Goal: Task Accomplishment & Management: Use online tool/utility

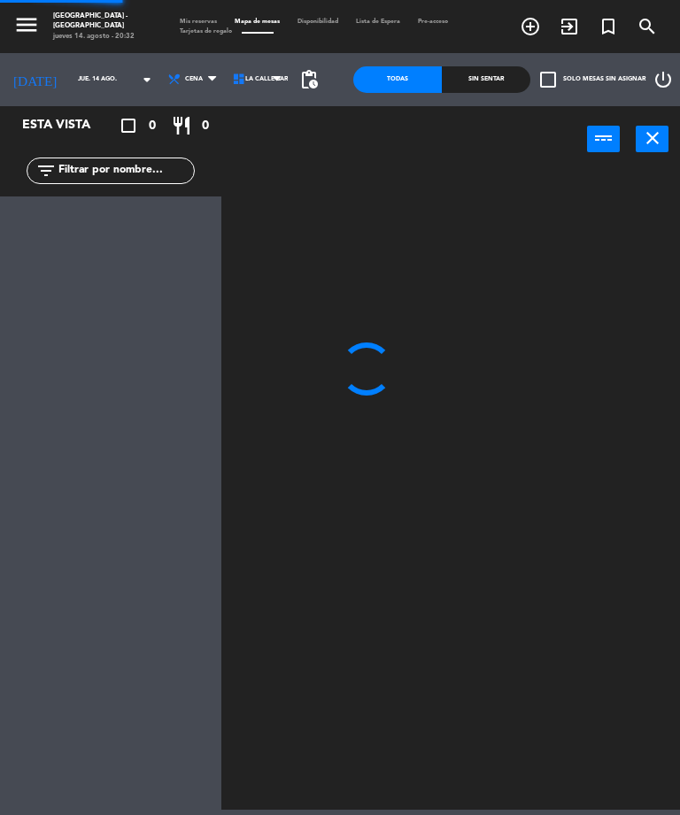
select select "es"
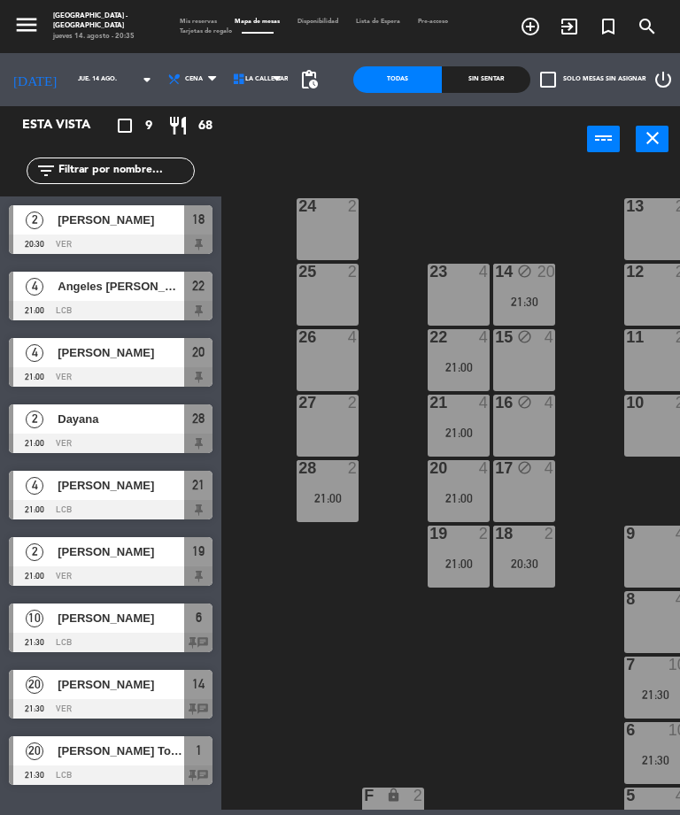
click at [447, 292] on div "23 4" at bounding box center [459, 295] width 62 height 62
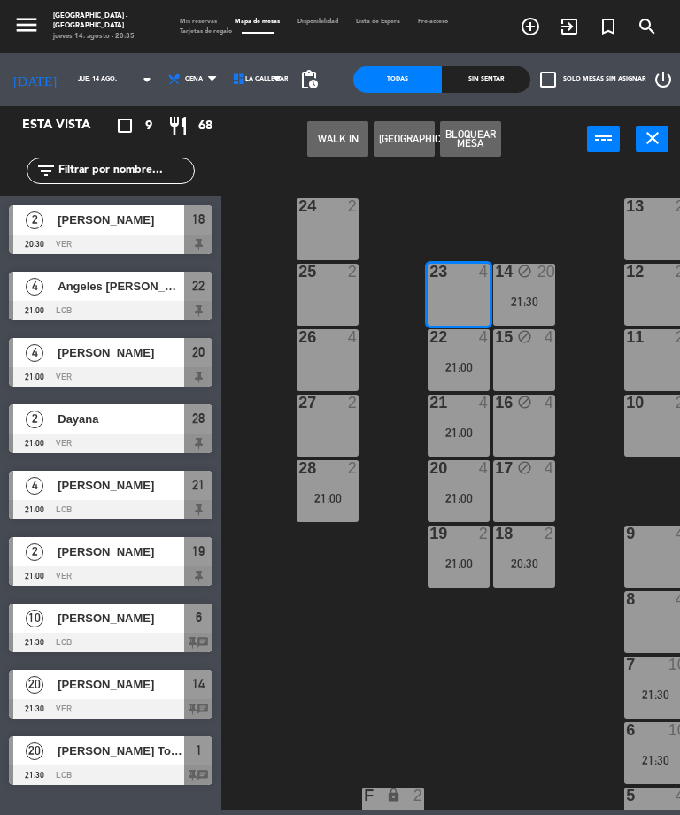
click at [329, 140] on button "WALK IN" at bounding box center [337, 138] width 61 height 35
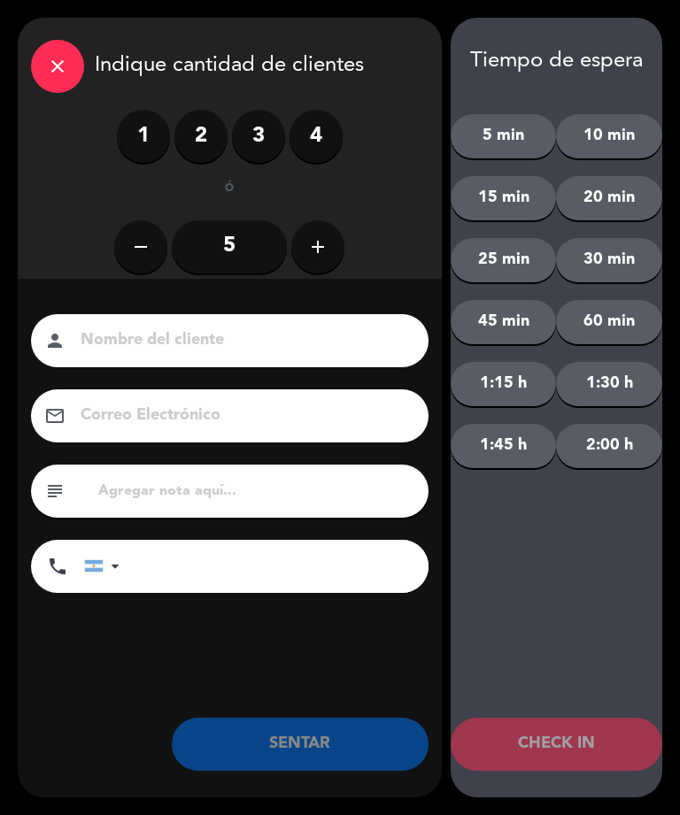
click at [315, 141] on label "4" at bounding box center [315, 136] width 53 height 53
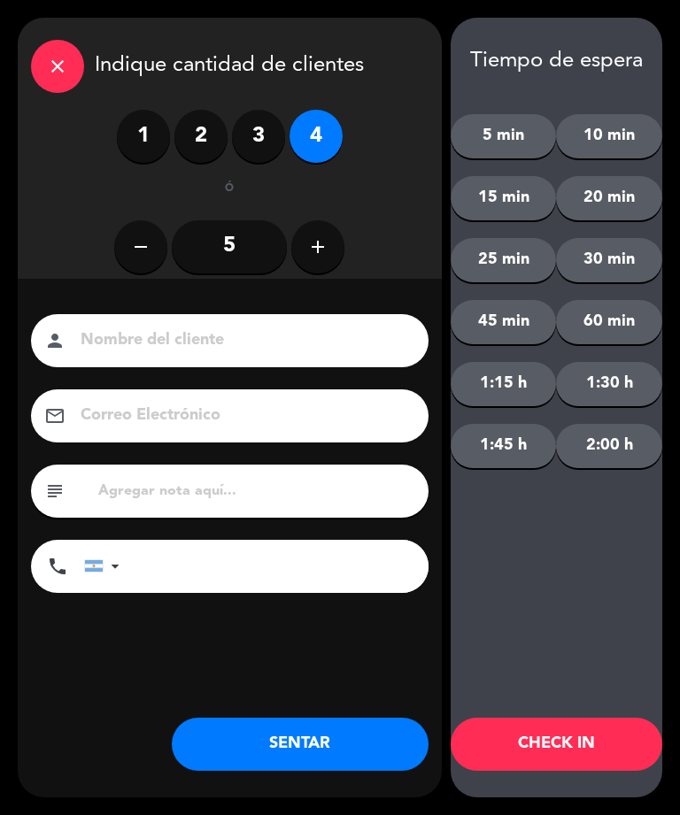
click at [158, 334] on input at bounding box center [242, 340] width 327 height 27
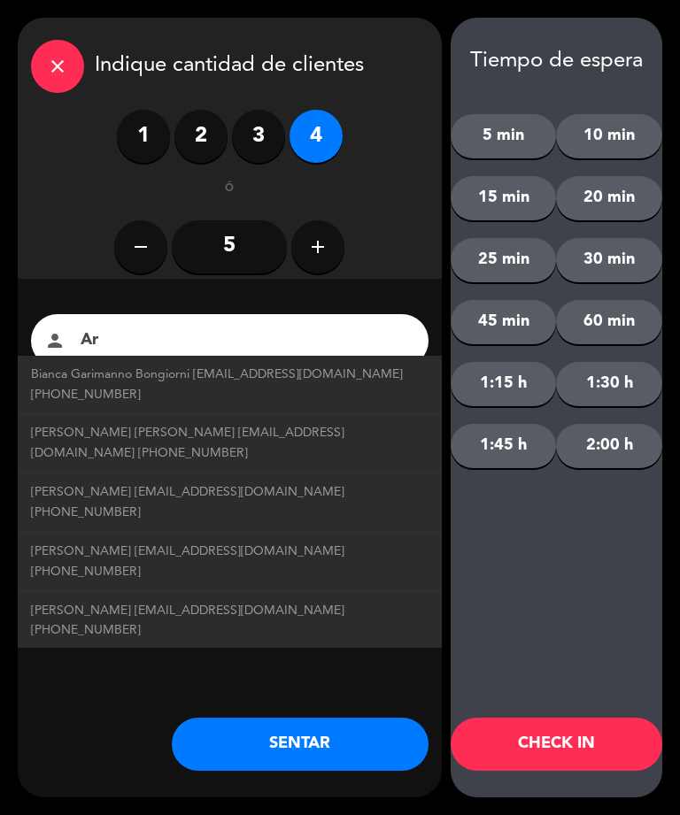
type input "A"
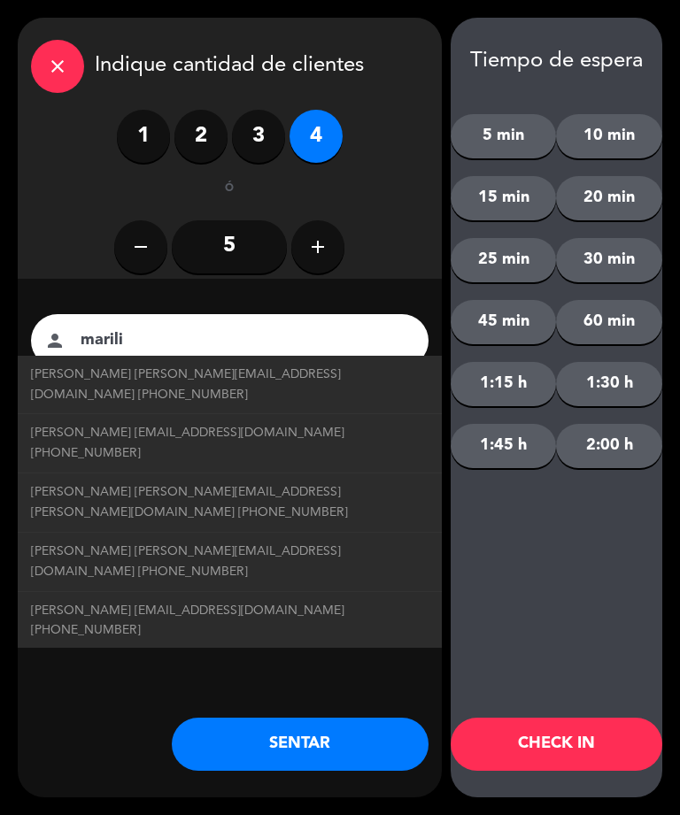
click at [50, 223] on div "remove 5 add" at bounding box center [229, 247] width 397 height 62
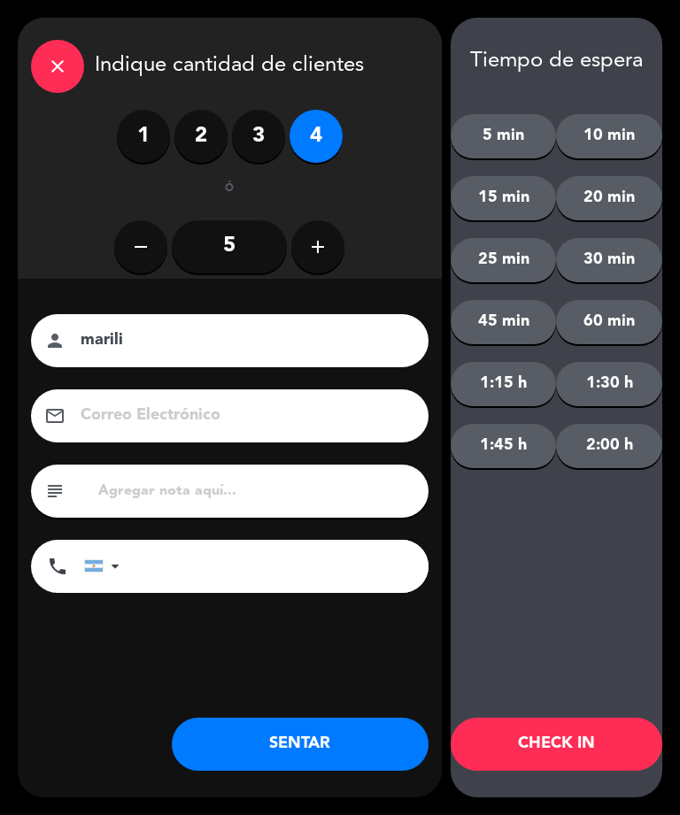
click at [175, 346] on input "marili" at bounding box center [242, 340] width 327 height 27
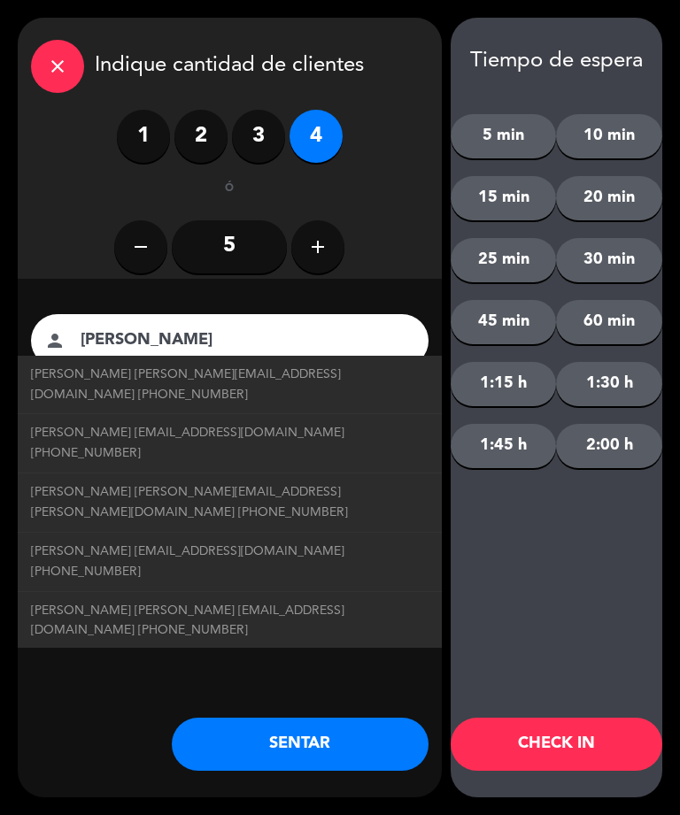
type input "[PERSON_NAME]"
click at [281, 757] on button "SENTAR" at bounding box center [300, 744] width 257 height 53
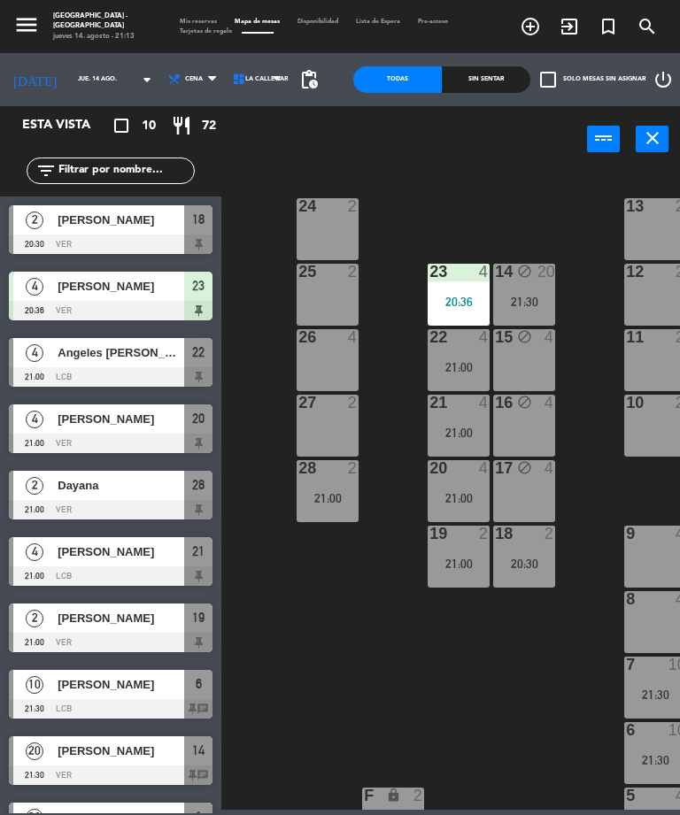
click at [85, 356] on span "Angeles [PERSON_NAME]" at bounding box center [121, 352] width 127 height 19
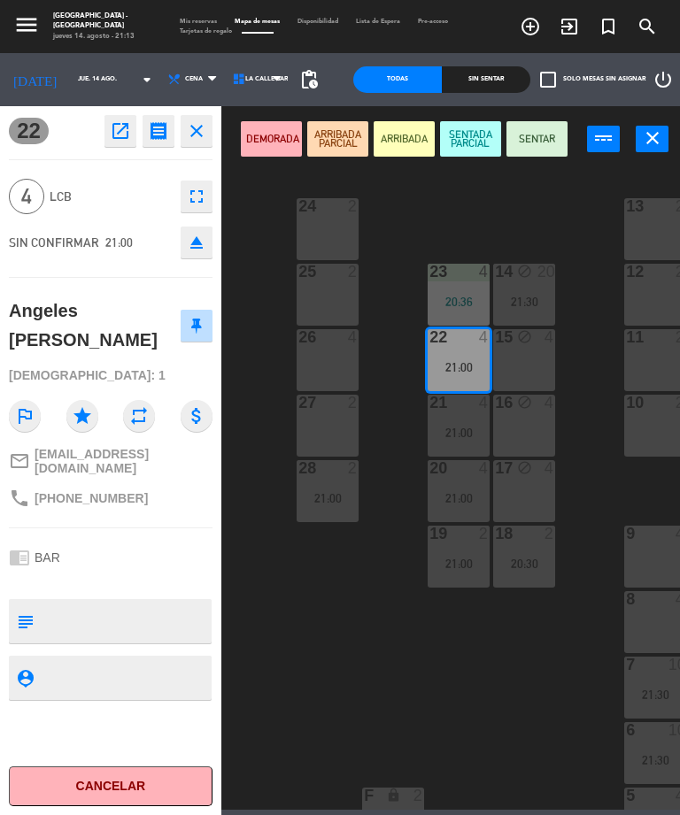
click at [456, 144] on button "SENTADA PARCIAL" at bounding box center [470, 138] width 61 height 35
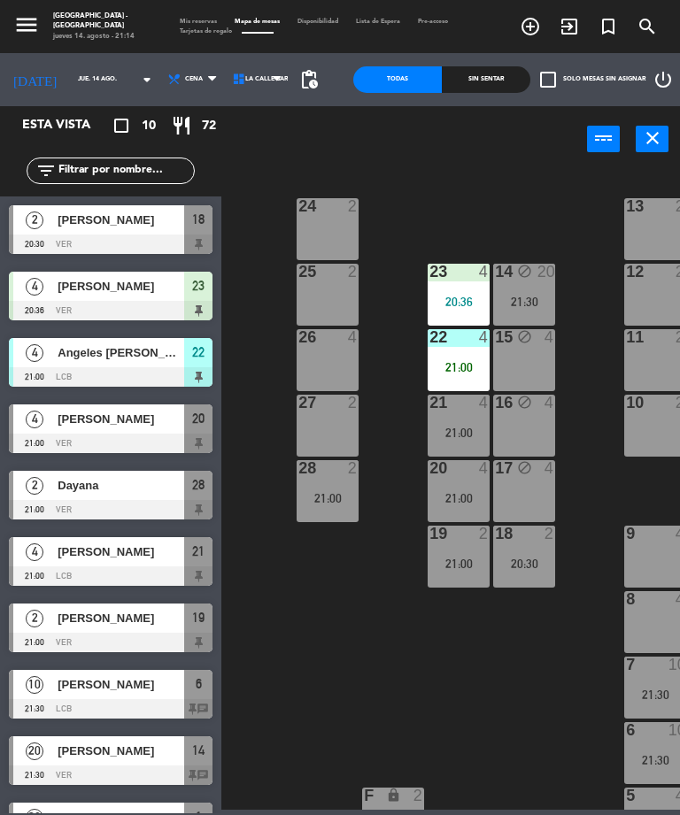
click at [70, 358] on span "Angeles [PERSON_NAME]" at bounding box center [121, 352] width 127 height 19
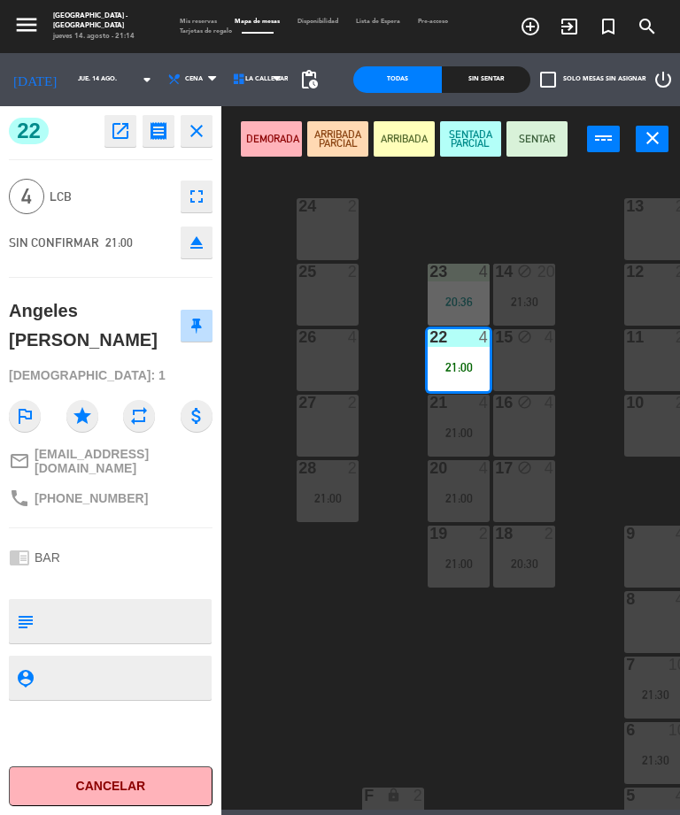
click at [440, 428] on div "21:00" at bounding box center [459, 433] width 62 height 12
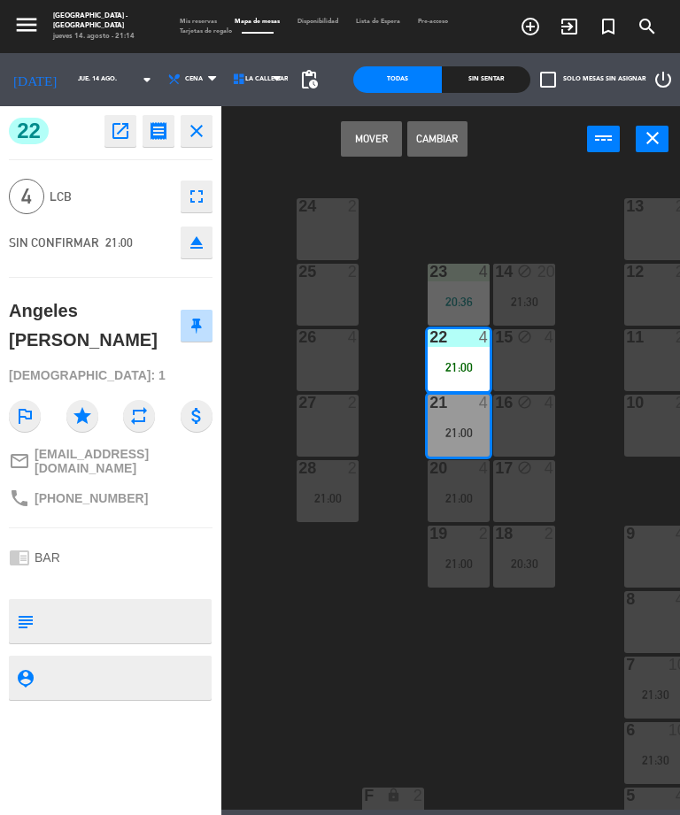
click at [429, 147] on button "Cambiar" at bounding box center [437, 138] width 61 height 35
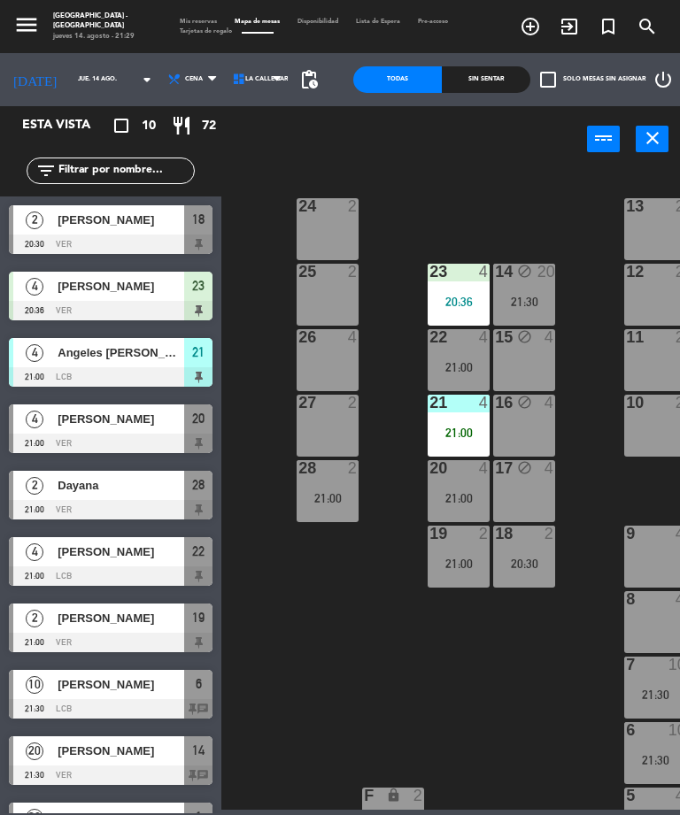
scroll to position [-17, 0]
click at [135, 443] on div at bounding box center [111, 443] width 204 height 19
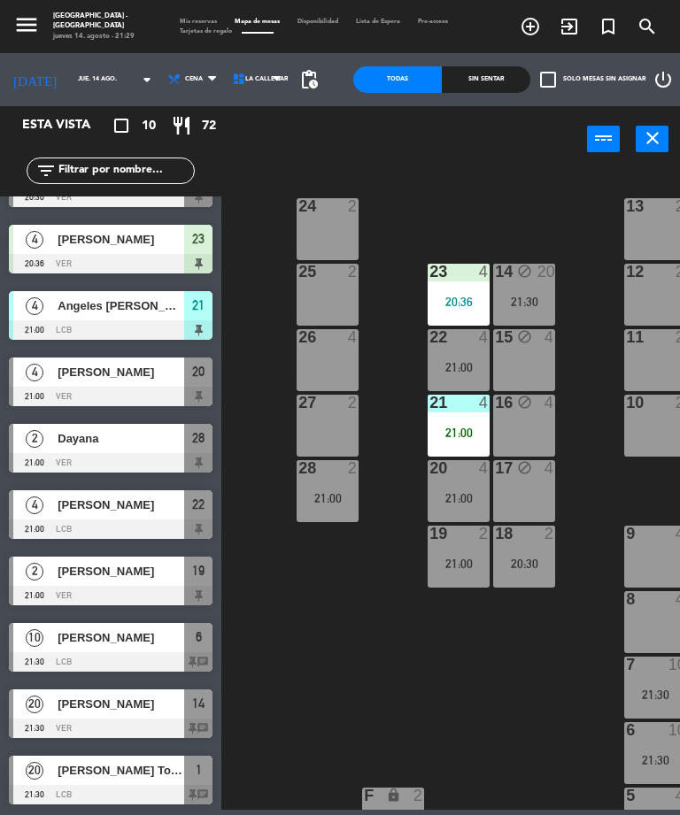
scroll to position [47, 0]
click at [636, 602] on div "8" at bounding box center [625, 599] width 29 height 16
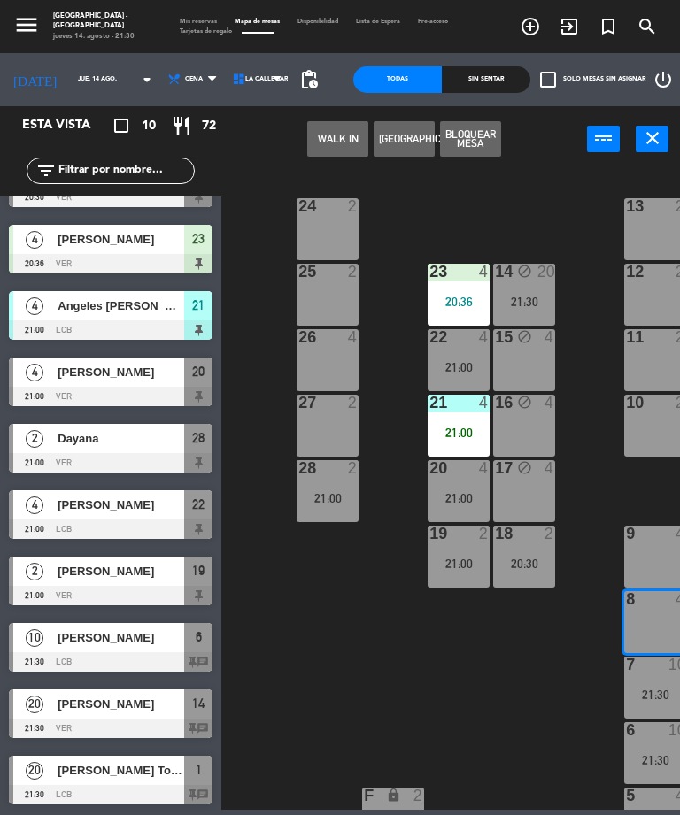
click at [653, 558] on div "9 4" at bounding box center [655, 557] width 62 height 62
click at [333, 142] on button "WALK IN" at bounding box center [337, 138] width 61 height 35
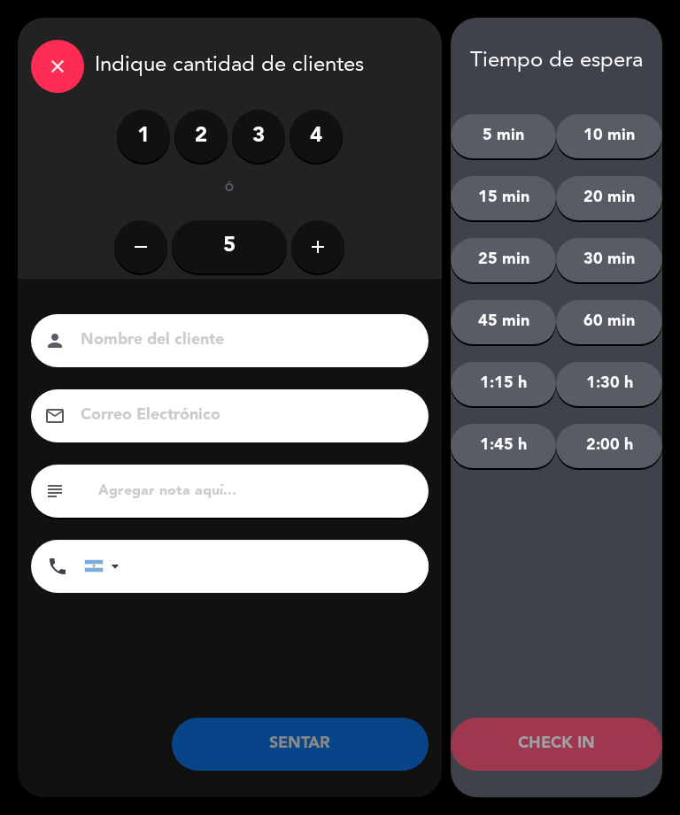
click at [318, 247] on icon "add" at bounding box center [317, 246] width 21 height 21
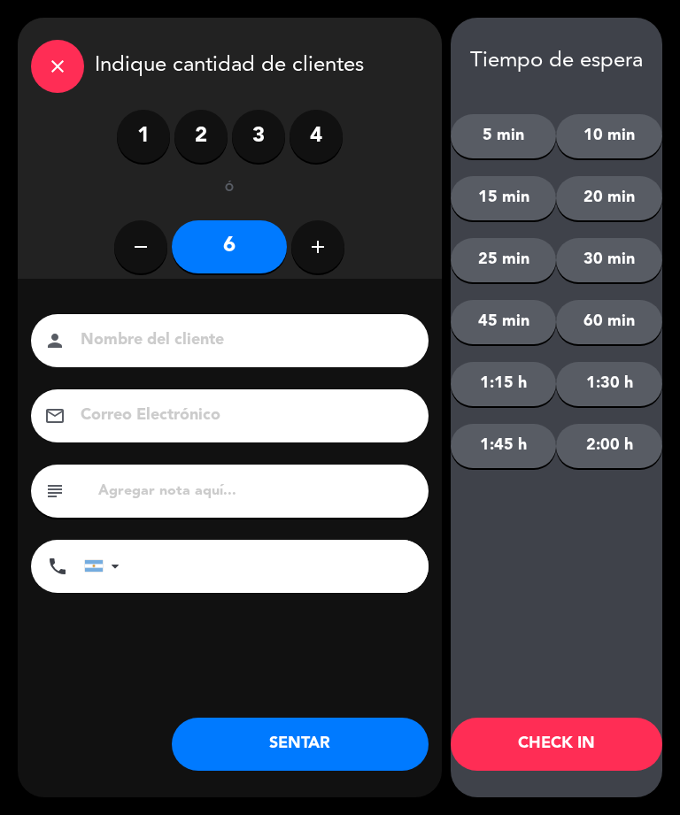
click at [332, 234] on button "add" at bounding box center [317, 246] width 53 height 53
click at [308, 249] on icon "add" at bounding box center [317, 246] width 21 height 21
type input "8"
click at [275, 739] on button "SENTAR" at bounding box center [300, 744] width 257 height 53
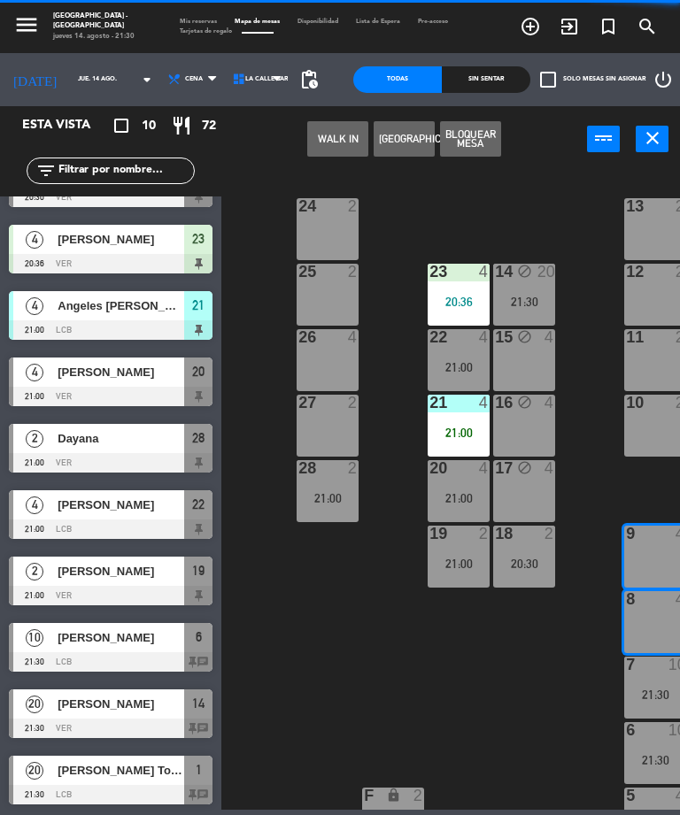
click at [150, 348] on input at bounding box center [242, 340] width 327 height 27
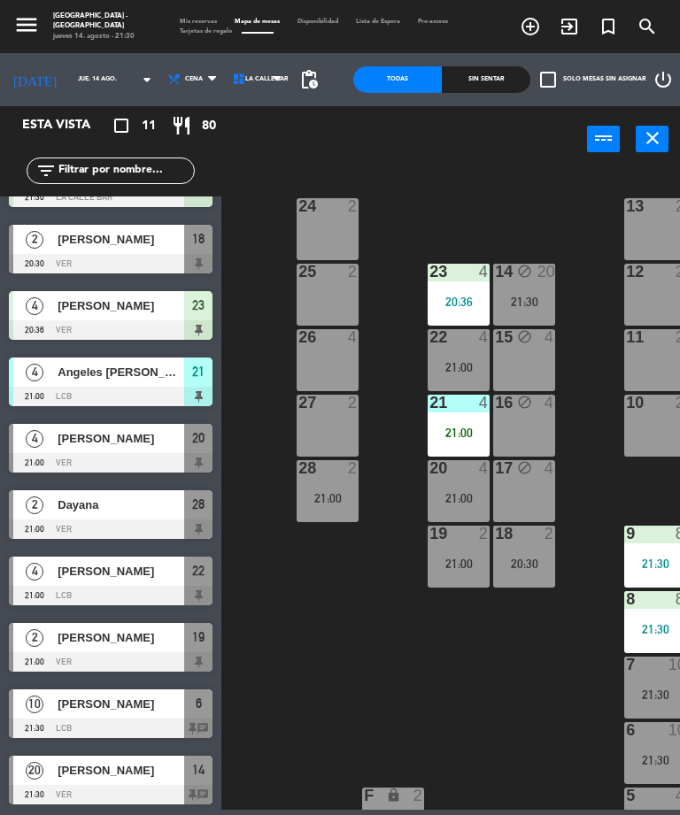
scroll to position [0, 0]
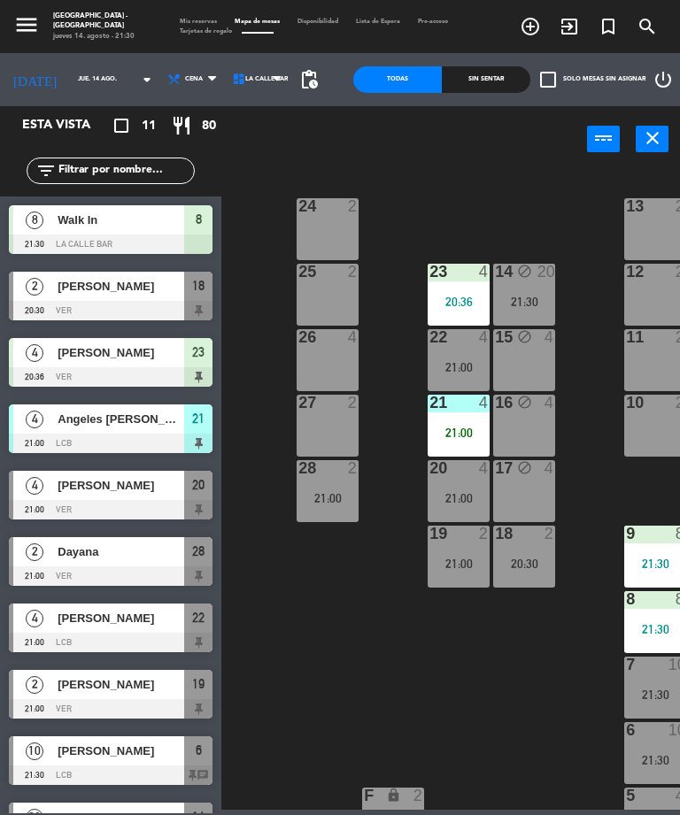
click at [324, 667] on div "24 2 13 2 23 4 20:36 14 block 20 21:30 25 2 12 2 15 block 4 22 4 21:00 26 4 11 …" at bounding box center [453, 488] width 451 height 643
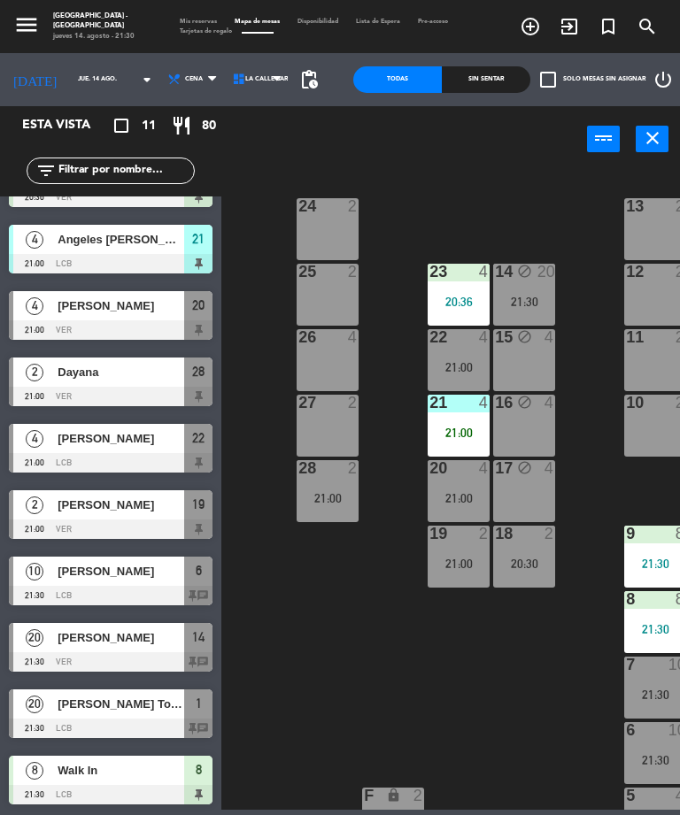
scroll to position [113, 0]
click at [105, 640] on span "[PERSON_NAME]" at bounding box center [121, 637] width 127 height 19
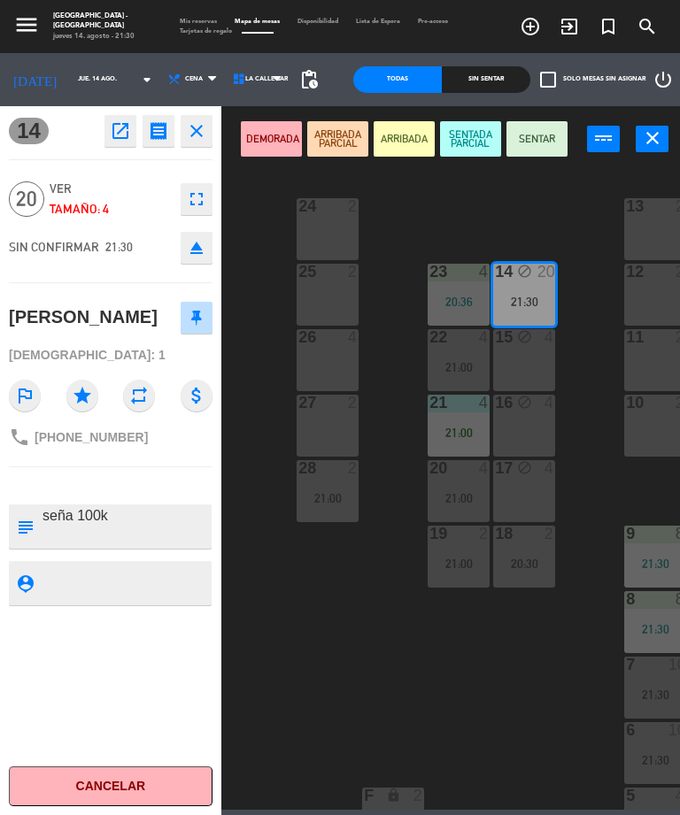
click at [458, 143] on button "SENTADA PARCIAL" at bounding box center [470, 138] width 61 height 35
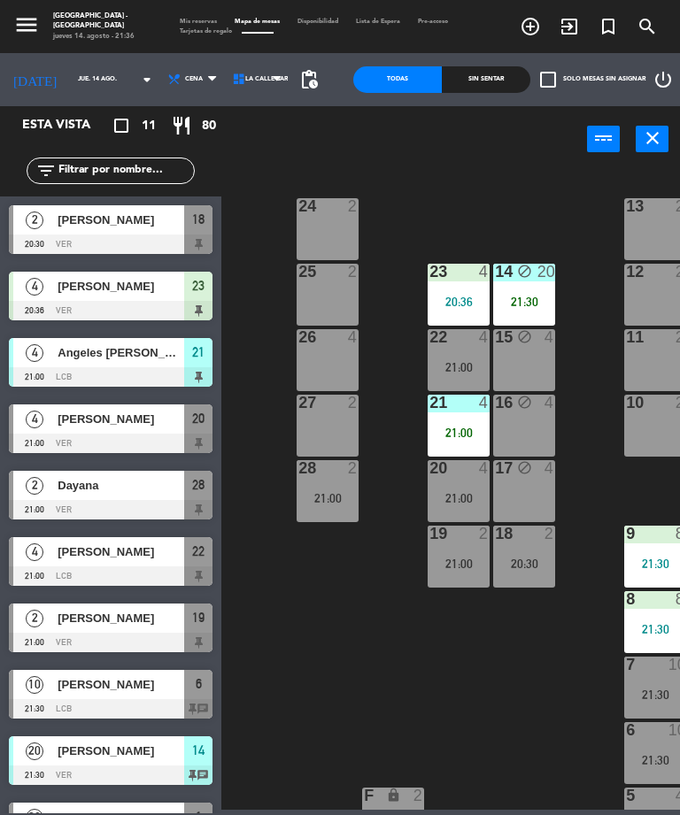
click at [312, 236] on div "24 2" at bounding box center [328, 229] width 62 height 62
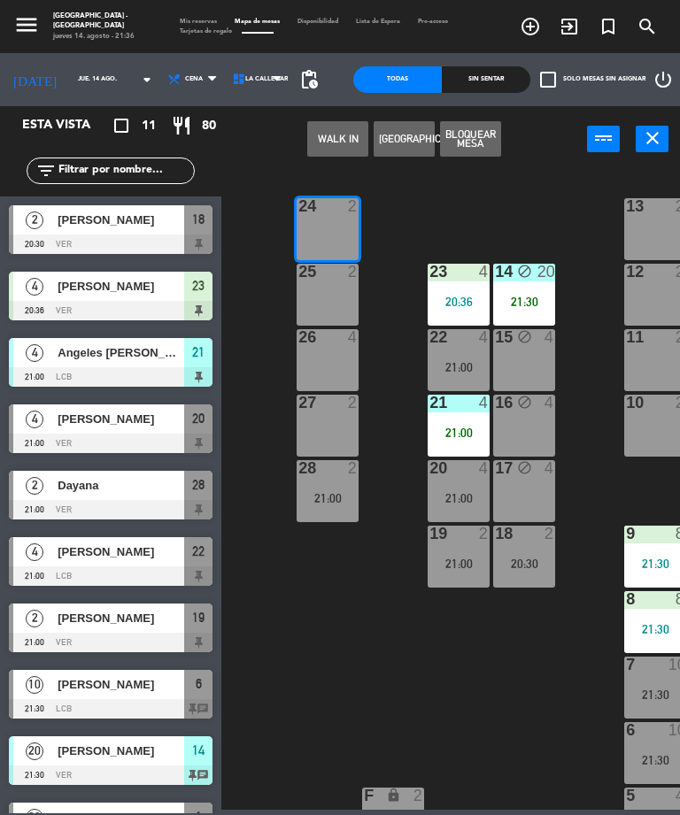
click at [323, 288] on div "25 2" at bounding box center [328, 295] width 62 height 62
click at [326, 367] on div "26 4" at bounding box center [328, 360] width 62 height 62
click at [328, 419] on div "27 2" at bounding box center [328, 426] width 62 height 62
click at [323, 140] on button "WALK IN" at bounding box center [337, 138] width 61 height 35
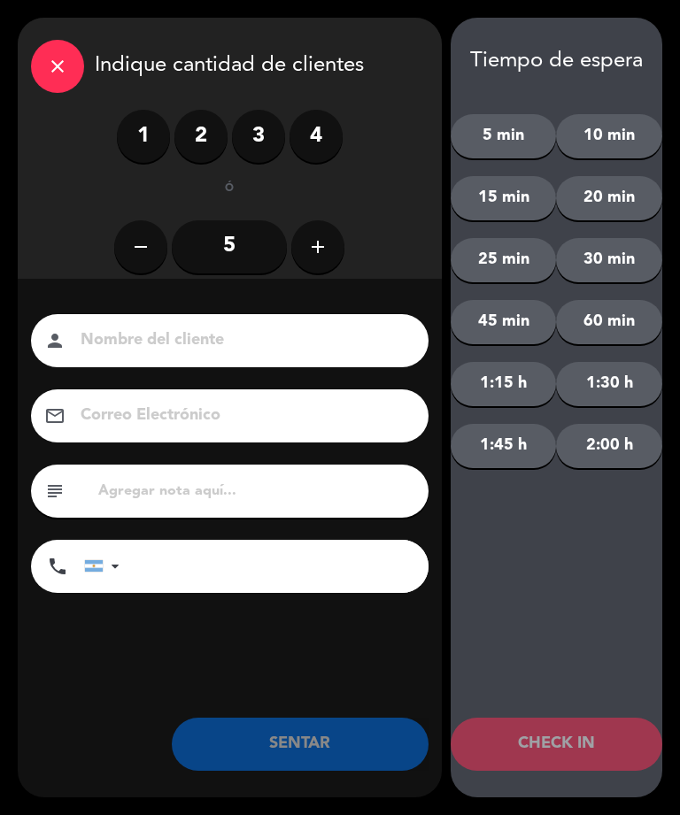
click at [196, 126] on label "2" at bounding box center [200, 136] width 53 height 53
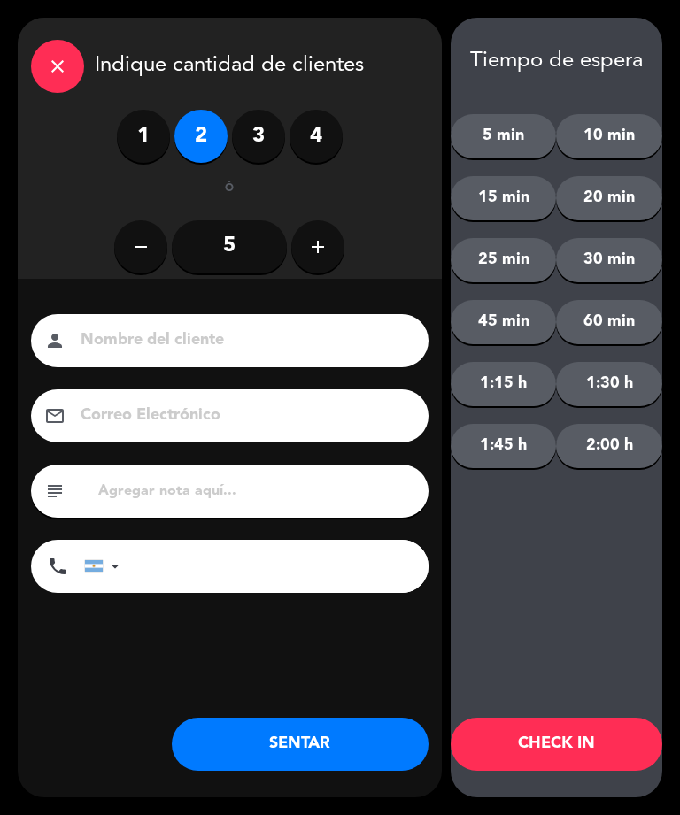
click at [308, 243] on icon "add" at bounding box center [317, 246] width 21 height 21
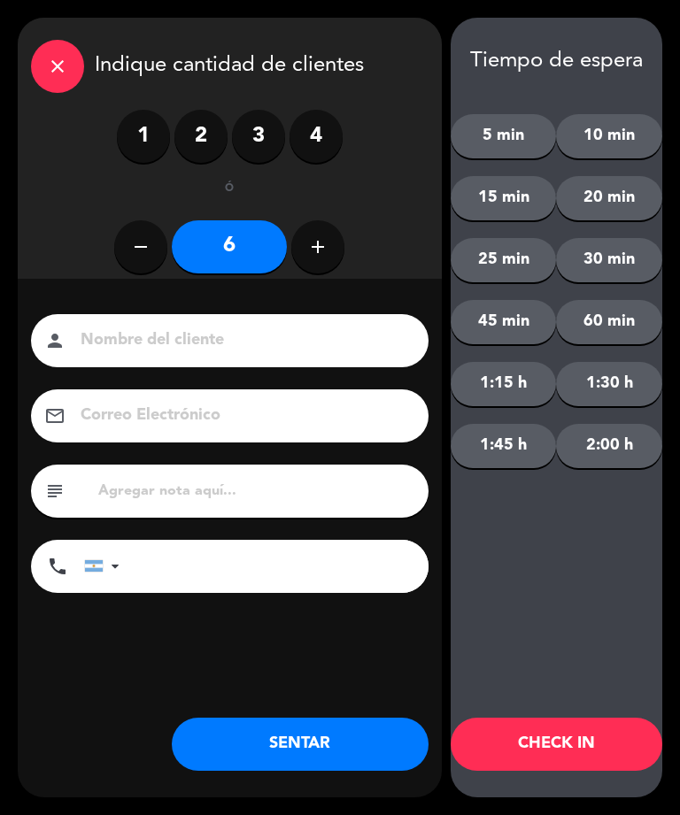
click at [313, 234] on button "add" at bounding box center [317, 246] width 53 height 53
click at [318, 229] on button "add" at bounding box center [317, 246] width 53 height 53
click at [315, 228] on button "add" at bounding box center [317, 246] width 53 height 53
click at [313, 233] on button "add" at bounding box center [317, 246] width 53 height 53
click at [299, 233] on button "add" at bounding box center [317, 246] width 53 height 53
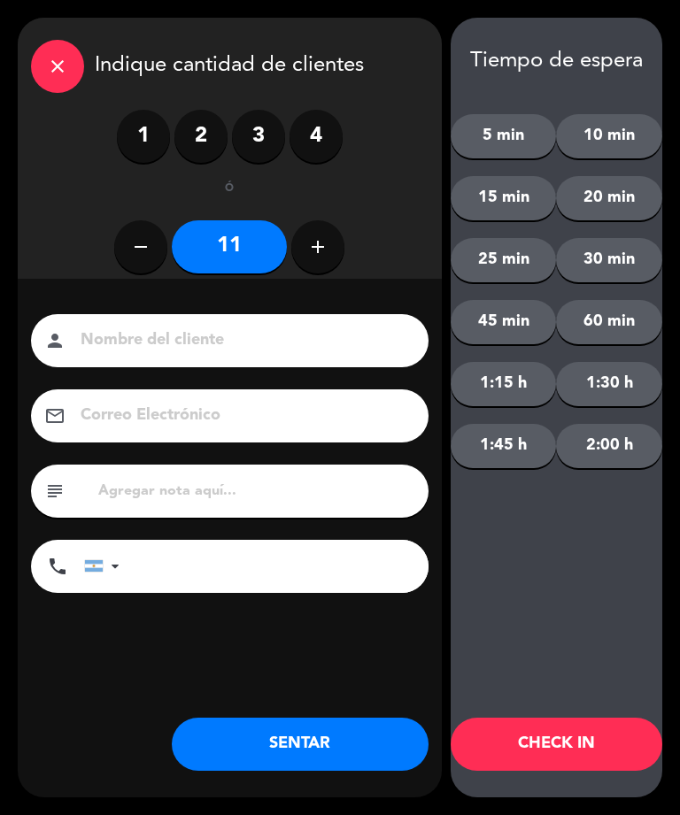
click at [312, 237] on icon "add" at bounding box center [317, 246] width 21 height 21
type input "12"
click at [251, 746] on button "SENTAR" at bounding box center [300, 744] width 257 height 53
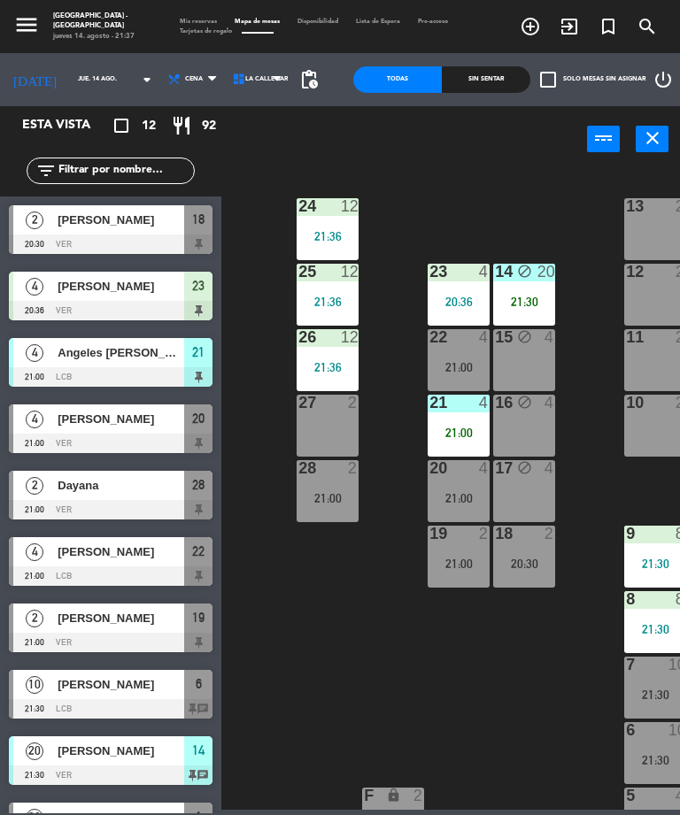
click at [90, 229] on div "[PERSON_NAME]" at bounding box center [120, 219] width 128 height 29
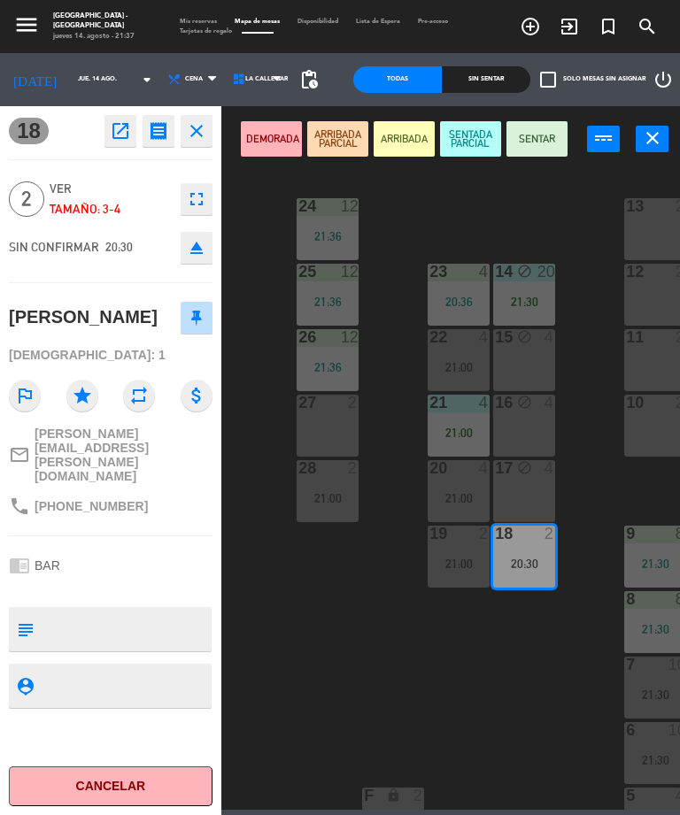
click at [121, 226] on div "SIN CONFIRMAR 20:30 eject" at bounding box center [111, 248] width 204 height 44
click at [90, 777] on button "Cancelar" at bounding box center [111, 787] width 204 height 40
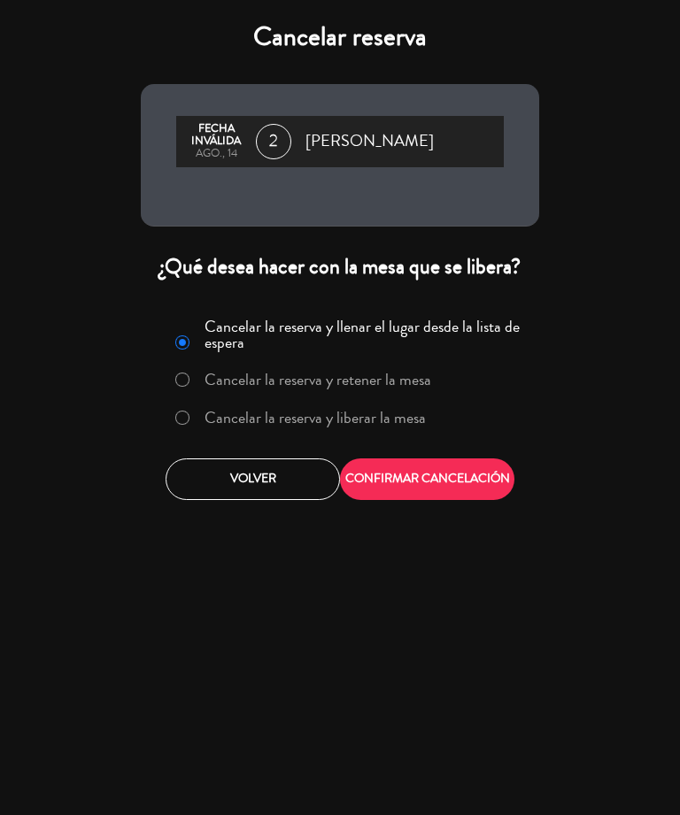
click at [237, 420] on label "Cancelar la reserva y liberar la mesa" at bounding box center [314, 418] width 221 height 16
click at [404, 479] on button "CONFIRMAR CANCELACIÓN" at bounding box center [427, 480] width 174 height 42
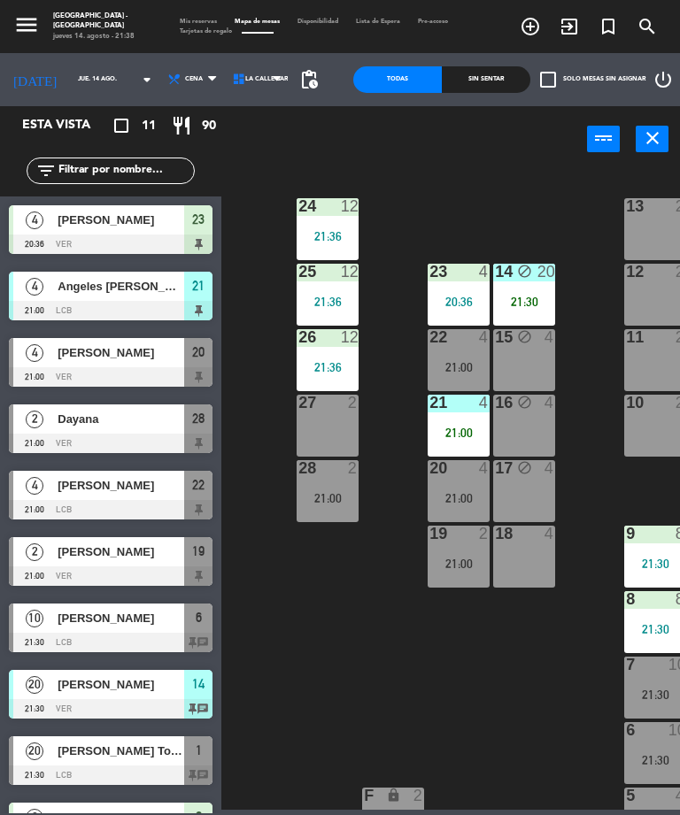
click at [79, 362] on div "[PERSON_NAME]" at bounding box center [120, 352] width 128 height 29
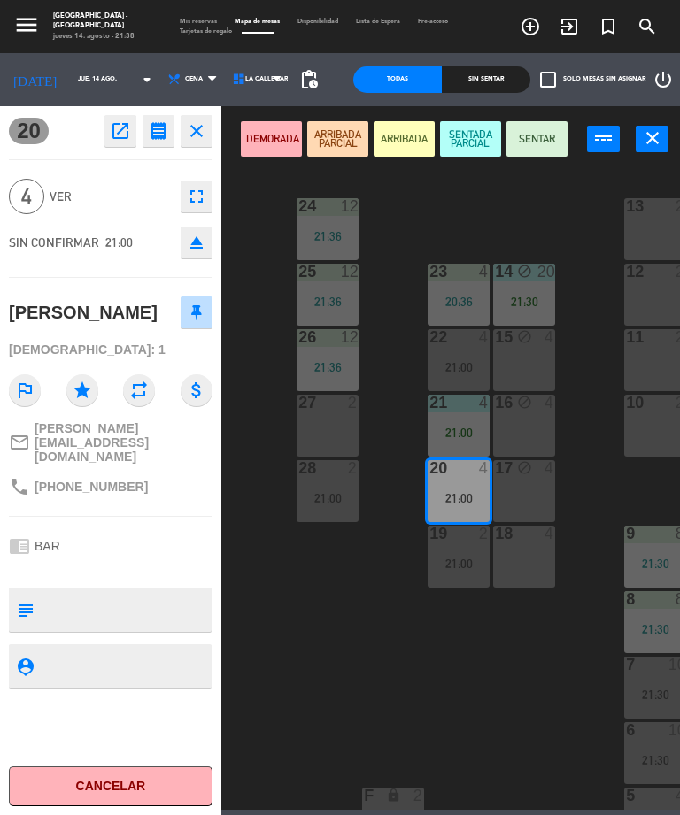
click at [146, 792] on button "Cancelar" at bounding box center [111, 787] width 204 height 40
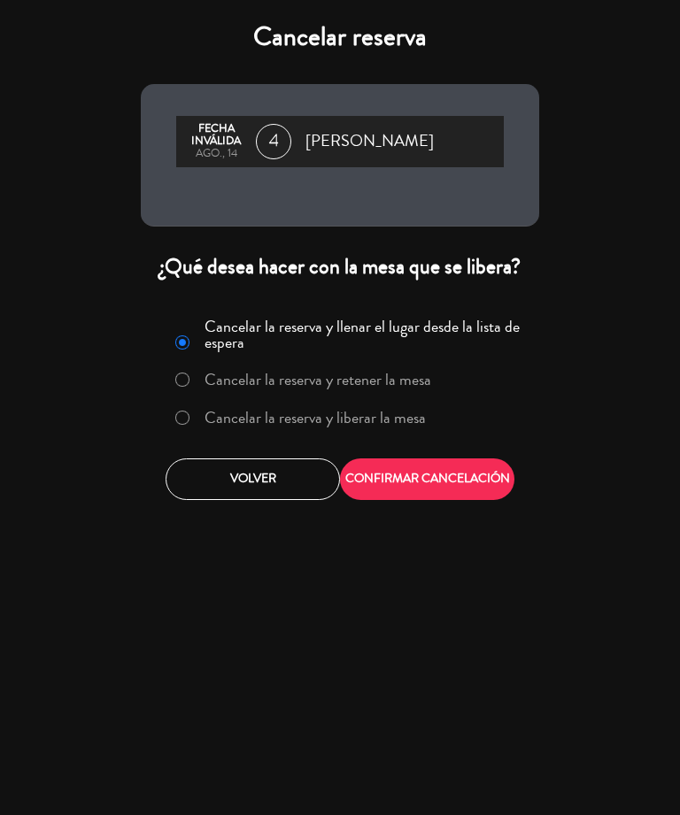
click at [274, 426] on label "Cancelar la reserva y liberar la mesa" at bounding box center [314, 418] width 221 height 16
click at [419, 480] on button "CONFIRMAR CANCELACIÓN" at bounding box center [427, 480] width 174 height 42
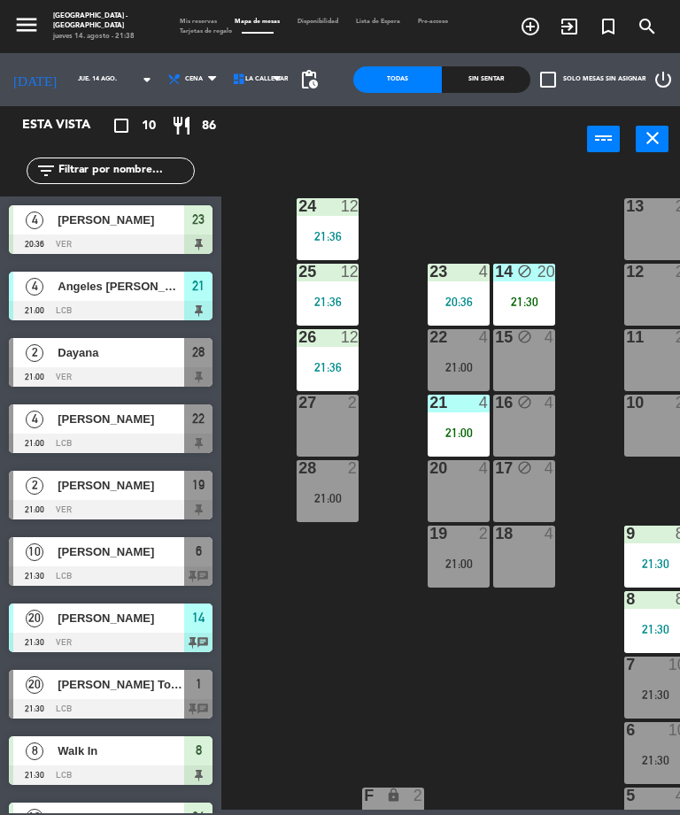
click at [644, 358] on div "11 2" at bounding box center [655, 360] width 62 height 62
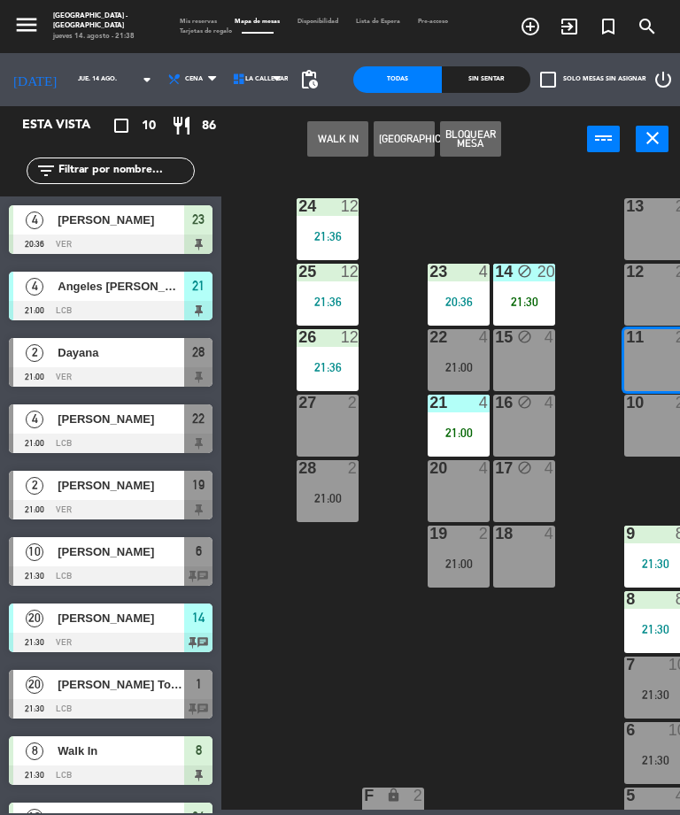
click at [337, 150] on button "WALK IN" at bounding box center [337, 138] width 61 height 35
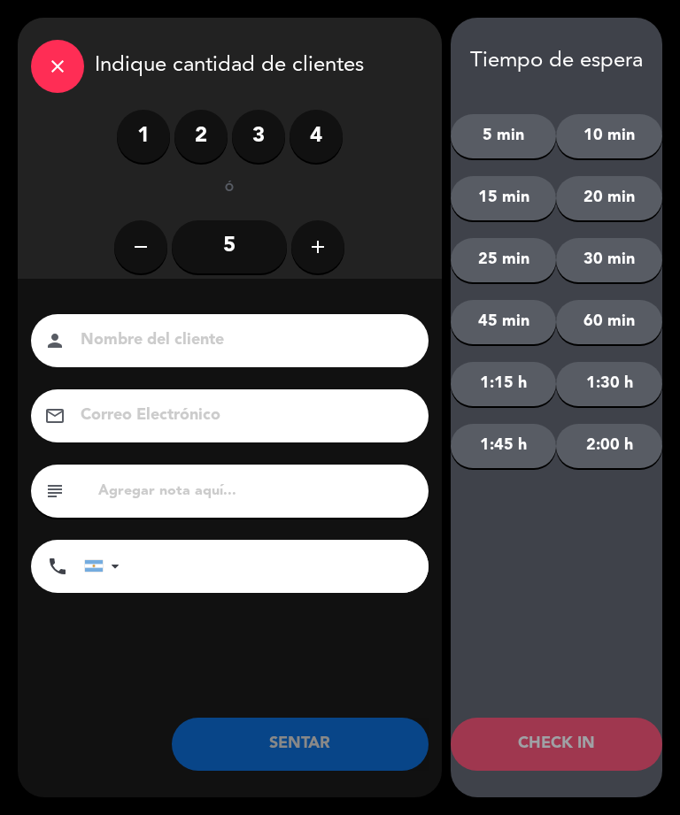
click at [204, 144] on label "2" at bounding box center [200, 136] width 53 height 53
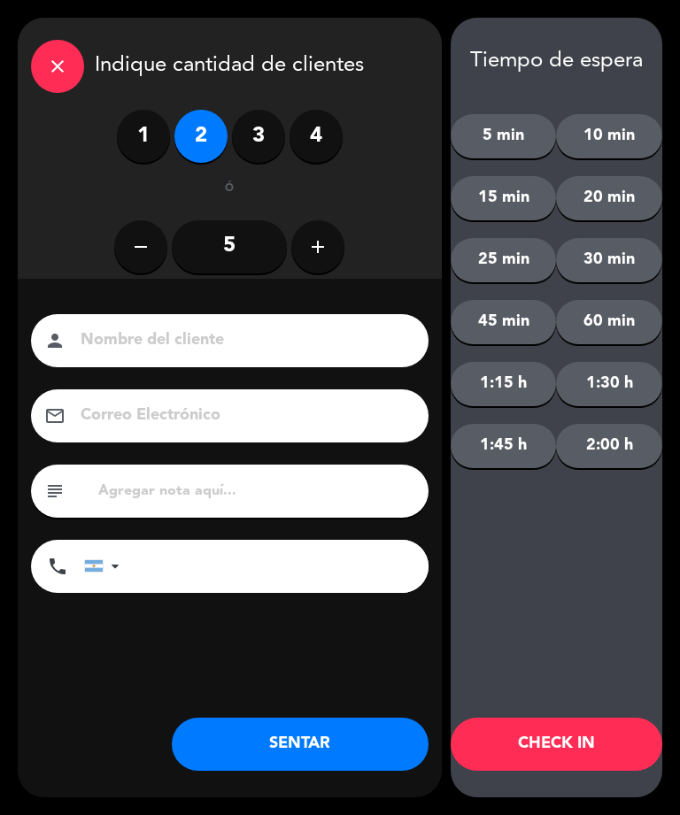
click at [277, 743] on button "SENTAR" at bounding box center [300, 744] width 257 height 53
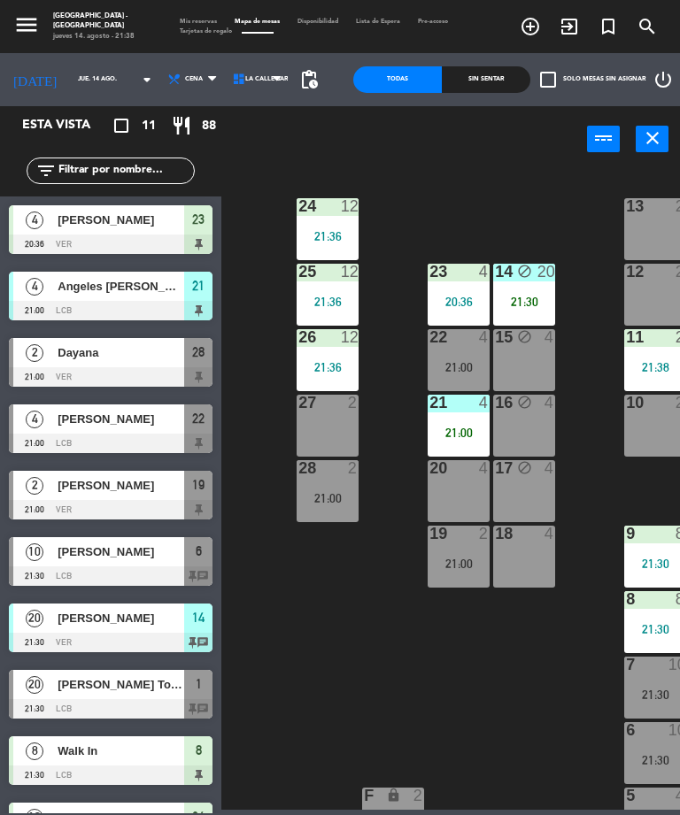
click at [67, 354] on span "Dayana" at bounding box center [121, 352] width 127 height 19
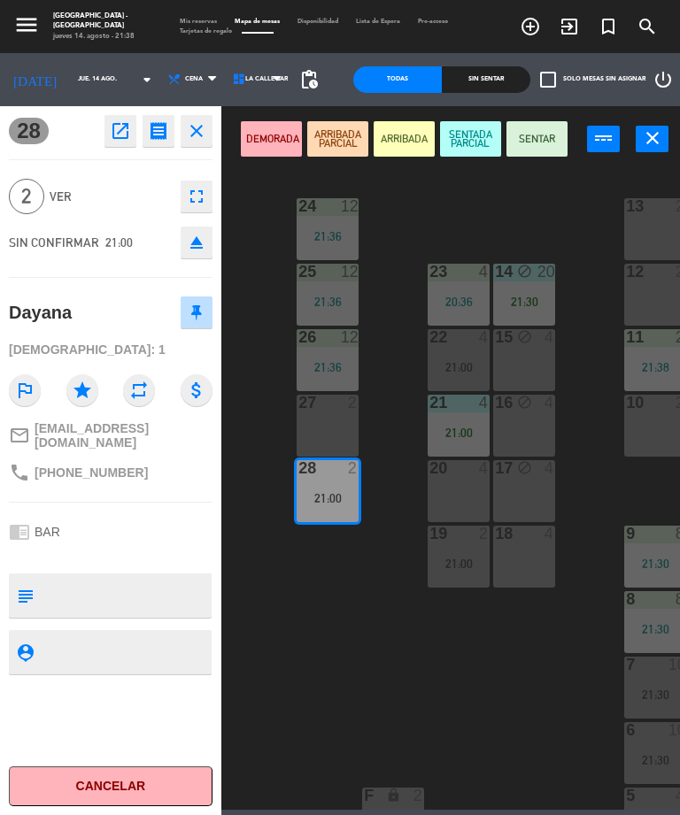
click at [106, 767] on button "Cancelar" at bounding box center [111, 787] width 204 height 40
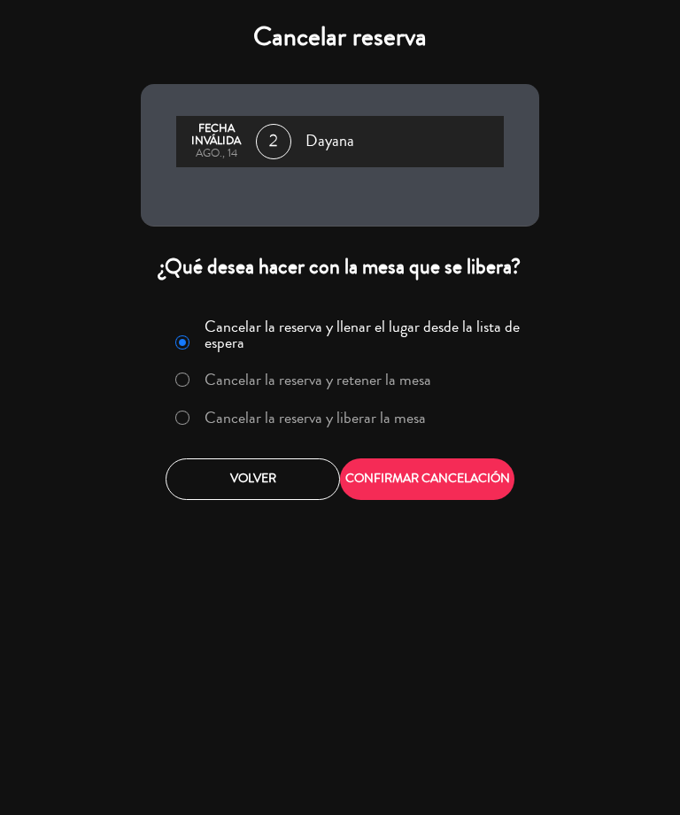
click at [360, 432] on label "Cancelar la reserva y liberar la mesa" at bounding box center [300, 419] width 269 height 32
click at [408, 479] on button "CONFIRMAR CANCELACIÓN" at bounding box center [427, 480] width 174 height 42
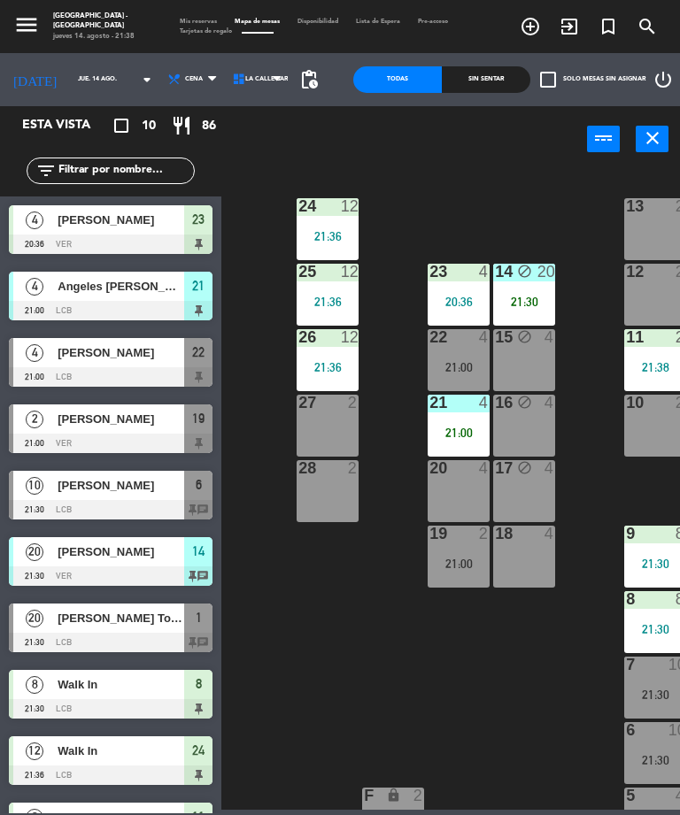
click at [53, 358] on div "4" at bounding box center [34, 352] width 42 height 29
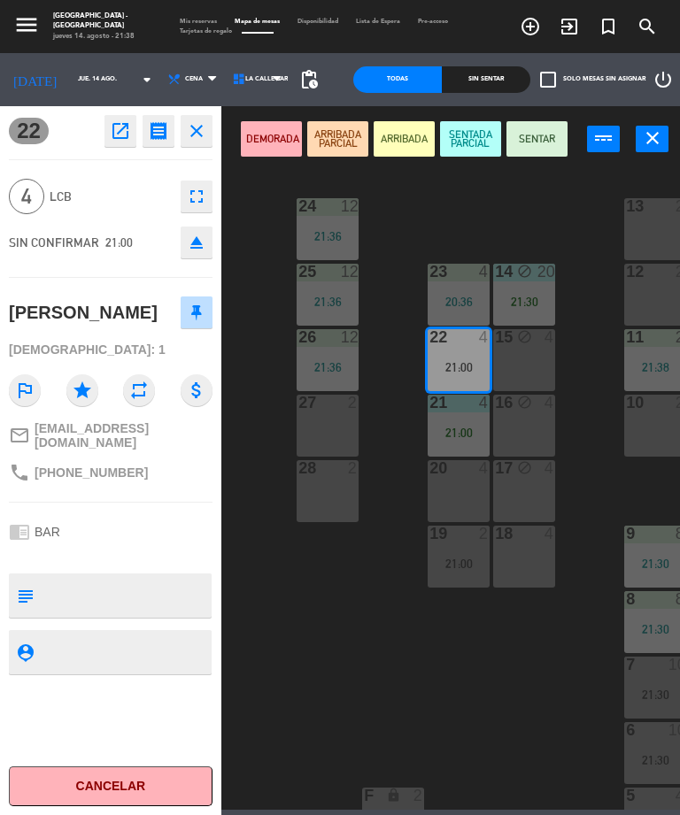
click at [96, 798] on button "Cancelar" at bounding box center [111, 787] width 204 height 40
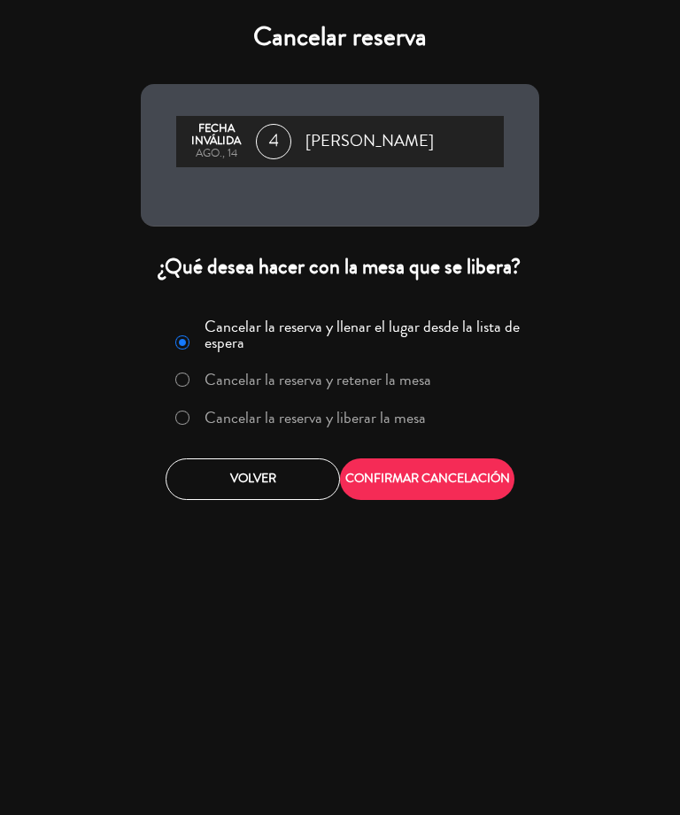
click at [225, 413] on label "Cancelar la reserva y liberar la mesa" at bounding box center [314, 418] width 221 height 16
click at [388, 488] on button "CONFIRMAR CANCELACIÓN" at bounding box center [427, 480] width 174 height 42
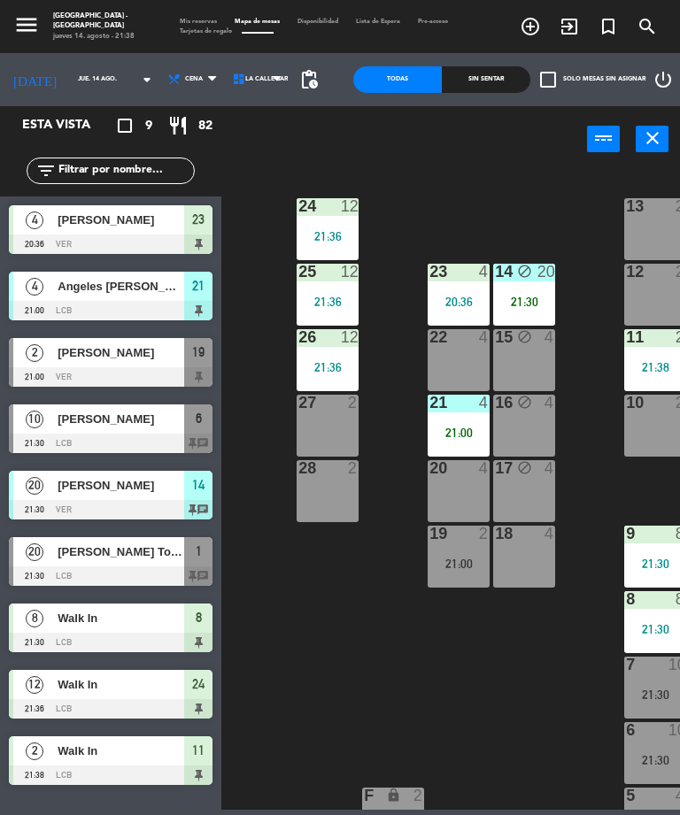
click at [42, 353] on span "2" at bounding box center [35, 353] width 18 height 18
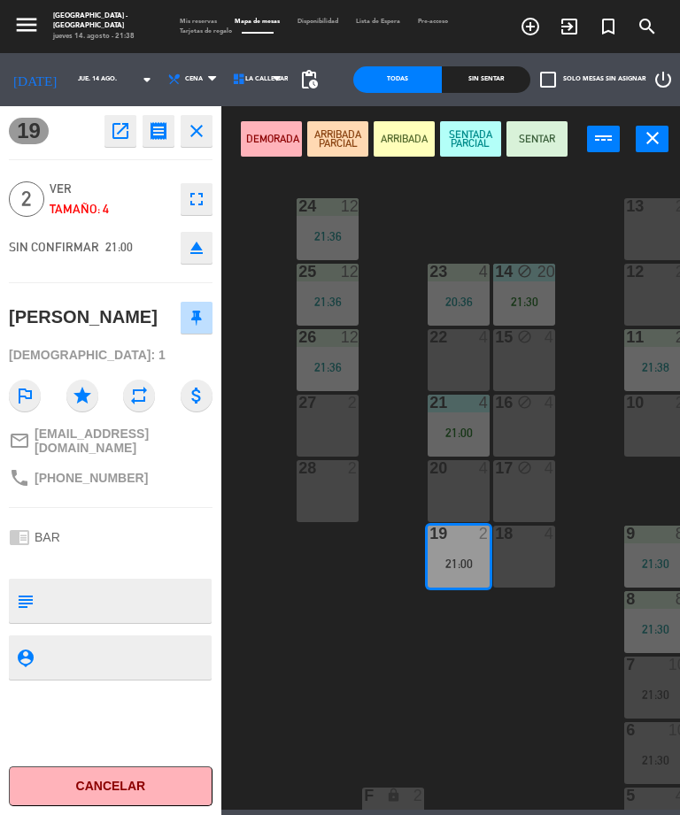
click at [104, 786] on button "Cancelar" at bounding box center [111, 787] width 204 height 40
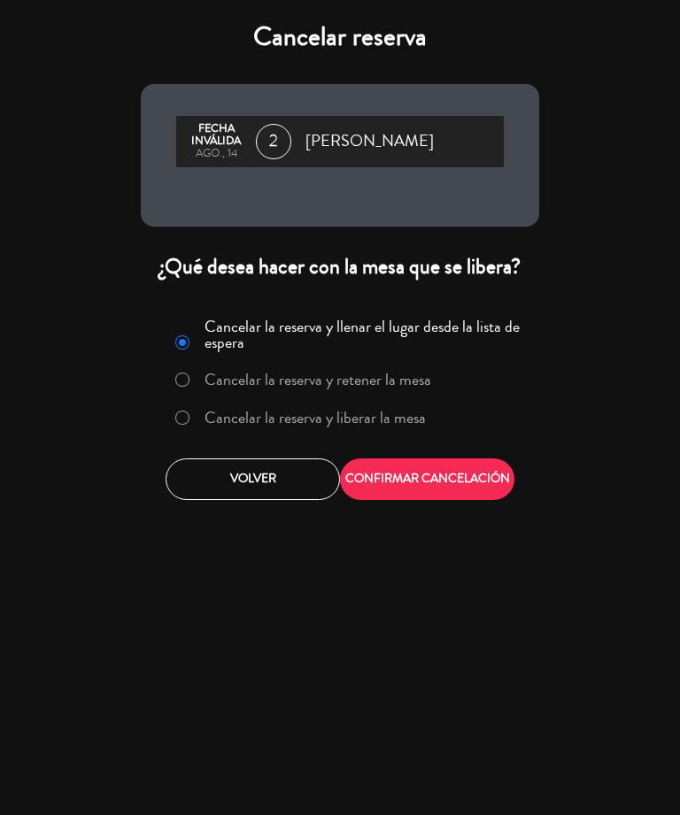
click at [329, 433] on label "Cancelar la reserva y liberar la mesa" at bounding box center [300, 419] width 269 height 32
click at [400, 480] on button "CONFIRMAR CANCELACIÓN" at bounding box center [427, 480] width 174 height 42
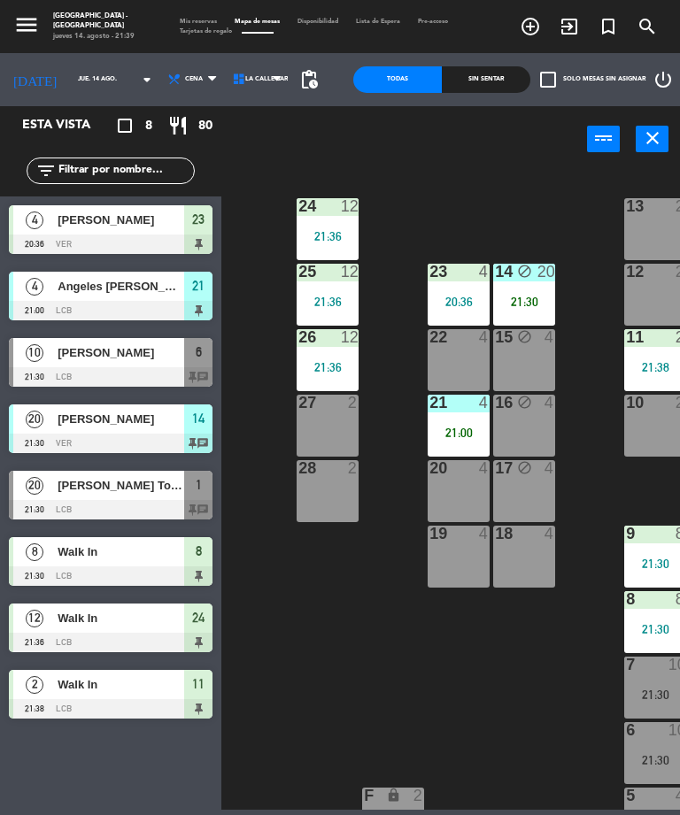
click at [94, 358] on span "[PERSON_NAME]" at bounding box center [121, 352] width 127 height 19
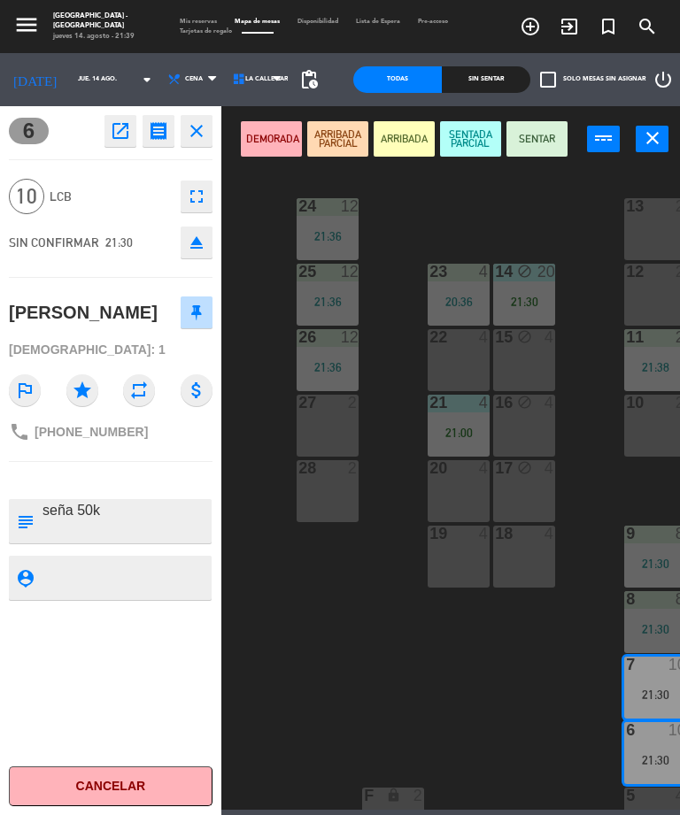
click at [463, 140] on button "SENTADA PARCIAL" at bounding box center [470, 138] width 61 height 35
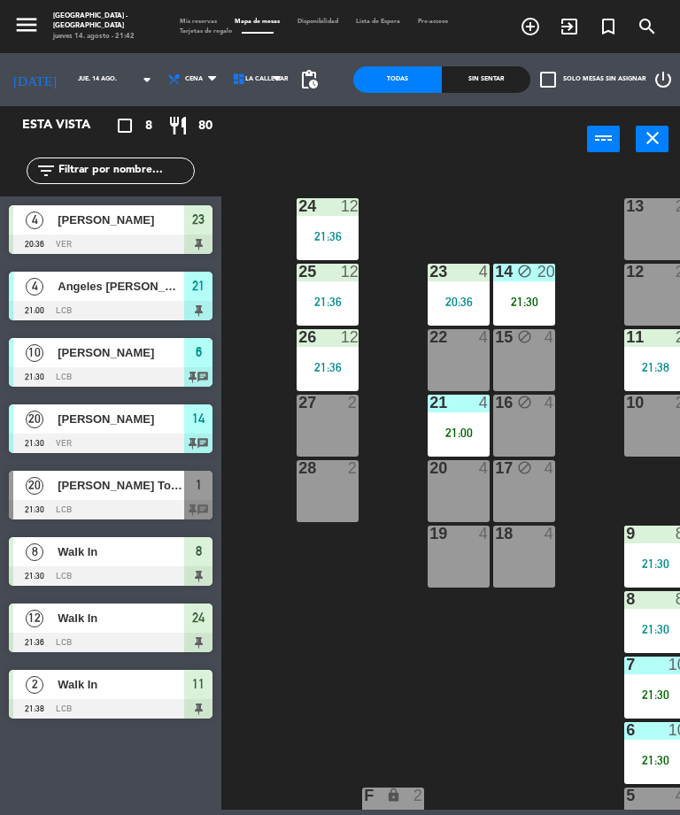
click at [517, 560] on div "18 4" at bounding box center [524, 557] width 62 height 62
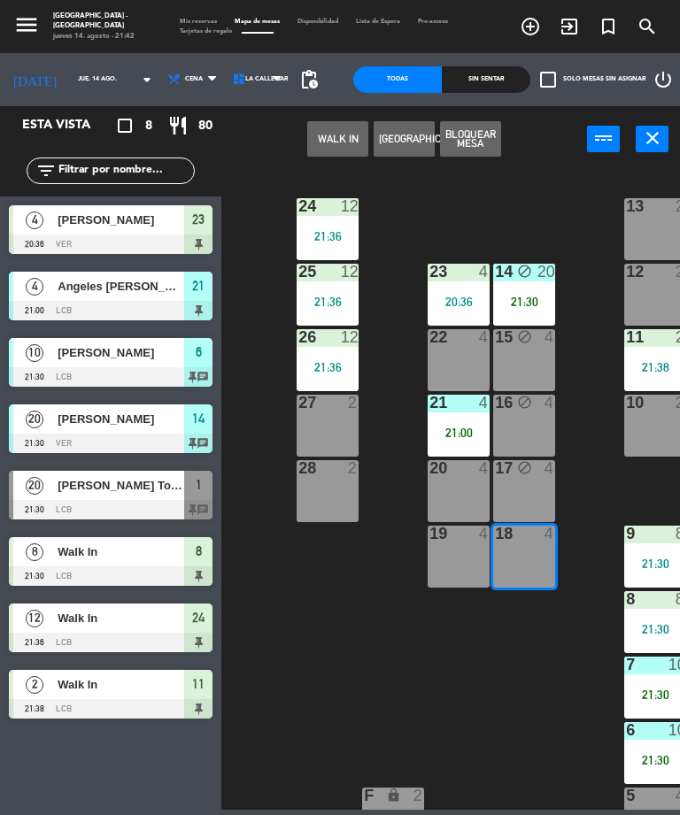
click at [337, 133] on button "WALK IN" at bounding box center [337, 138] width 61 height 35
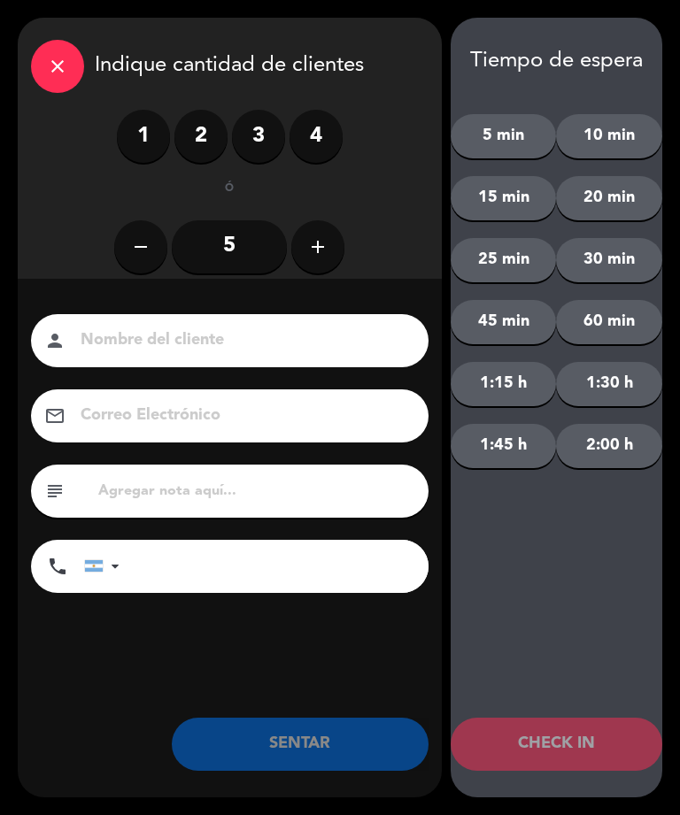
click at [202, 137] on label "2" at bounding box center [200, 136] width 53 height 53
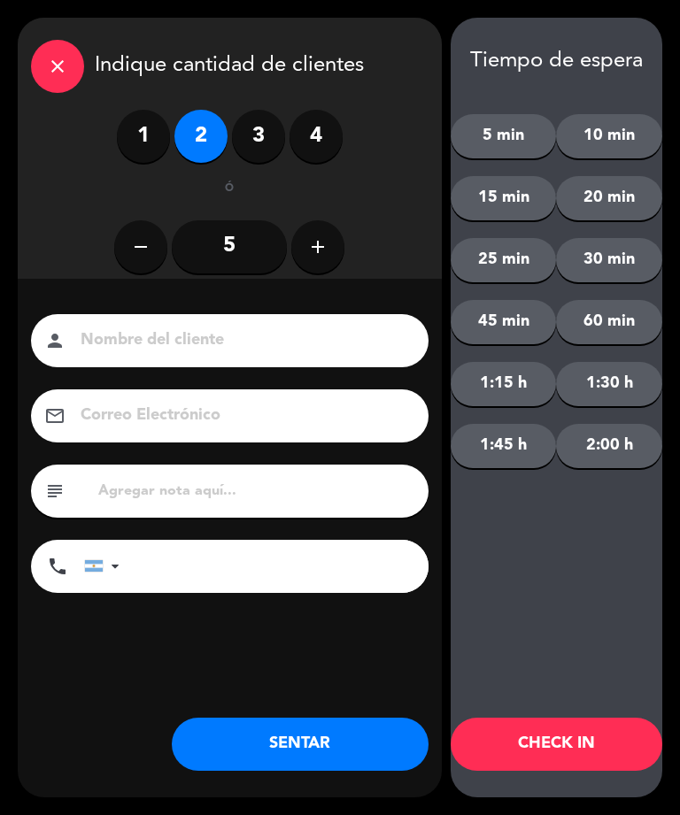
click at [276, 753] on button "SENTAR" at bounding box center [300, 744] width 257 height 53
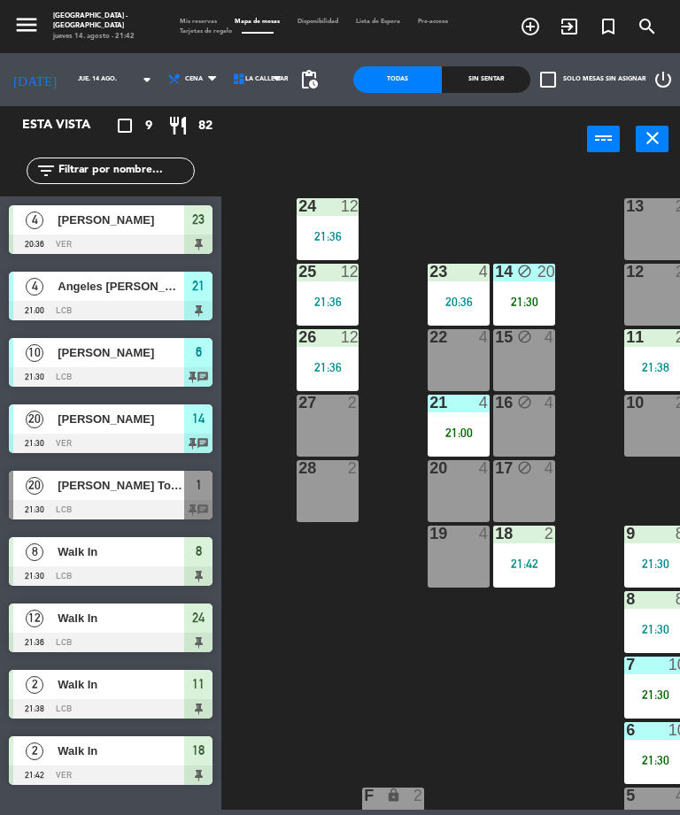
click at [652, 288] on div "12 2" at bounding box center [655, 295] width 62 height 62
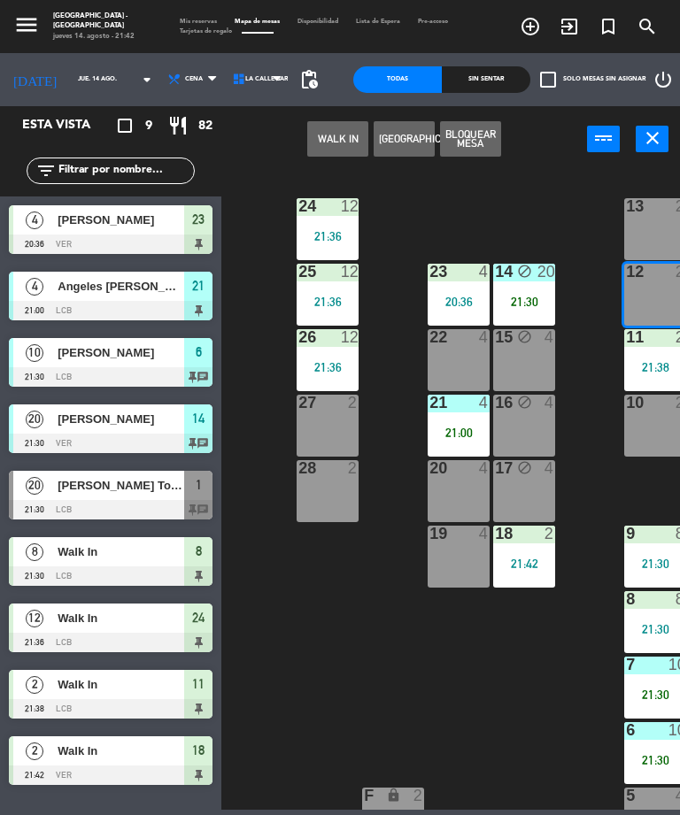
click at [329, 144] on button "WALK IN" at bounding box center [337, 138] width 61 height 35
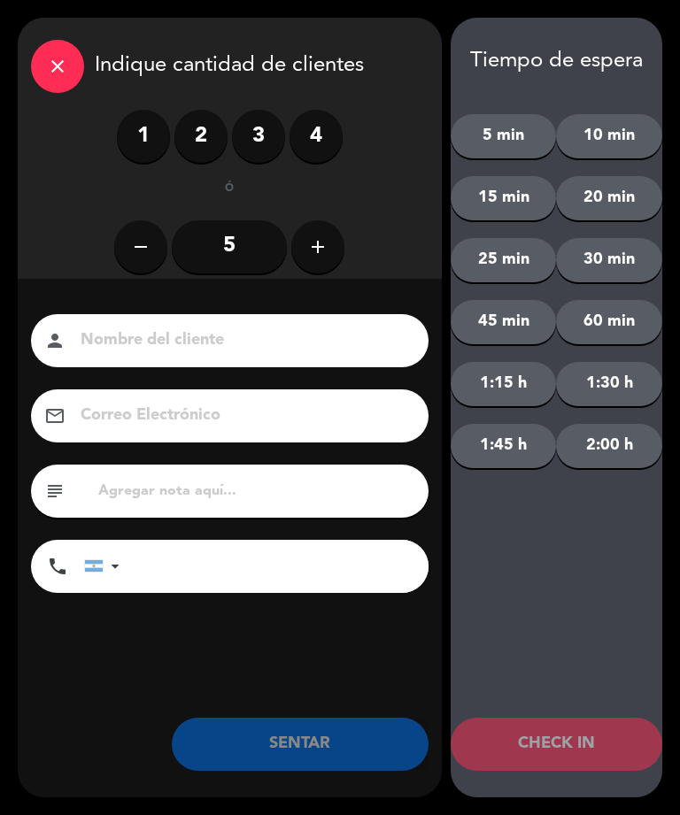
scroll to position [0, 20]
click at [180, 147] on label "2" at bounding box center [200, 136] width 53 height 53
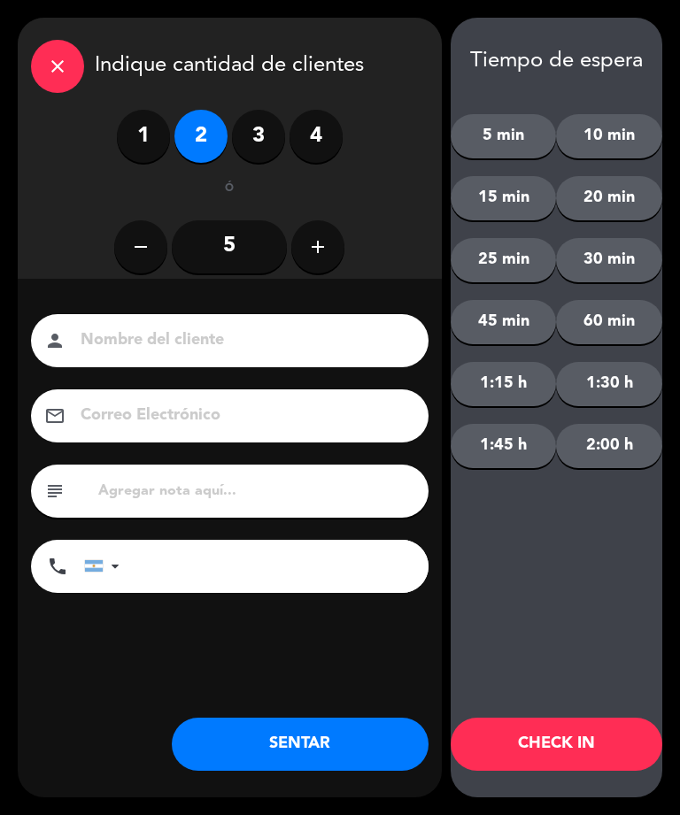
click at [260, 739] on button "SENTAR" at bounding box center [300, 744] width 257 height 53
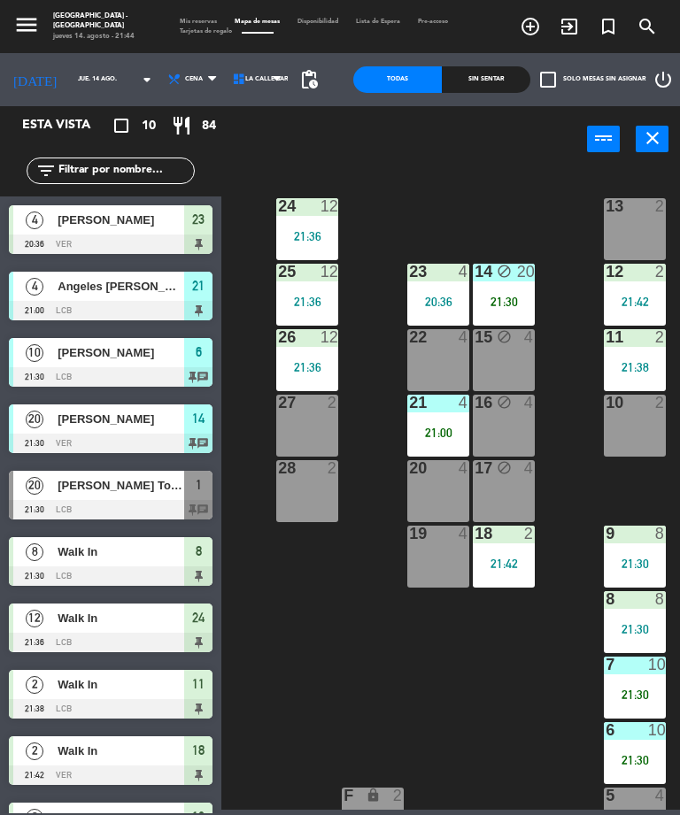
click at [64, 491] on span "[PERSON_NAME] Toddere" at bounding box center [121, 485] width 127 height 19
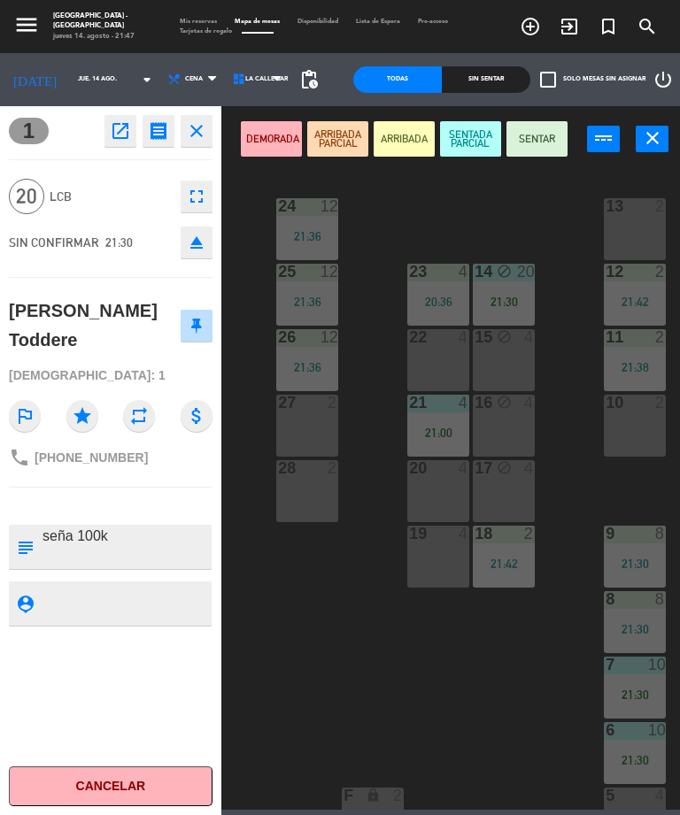
click at [458, 137] on button "SENTADA PARCIAL" at bounding box center [470, 138] width 61 height 35
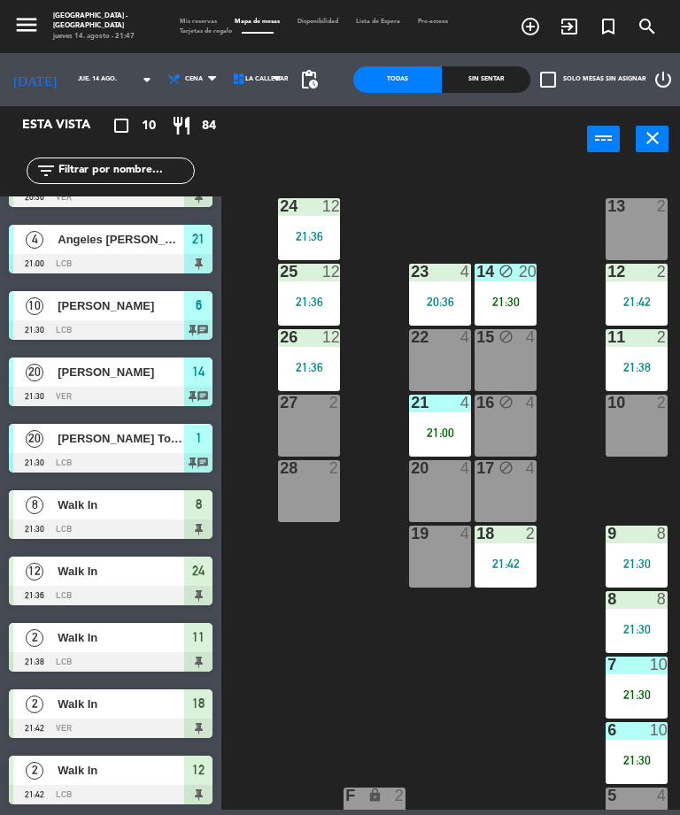
scroll to position [0, 19]
click at [117, 641] on span "Walk In" at bounding box center [121, 637] width 127 height 19
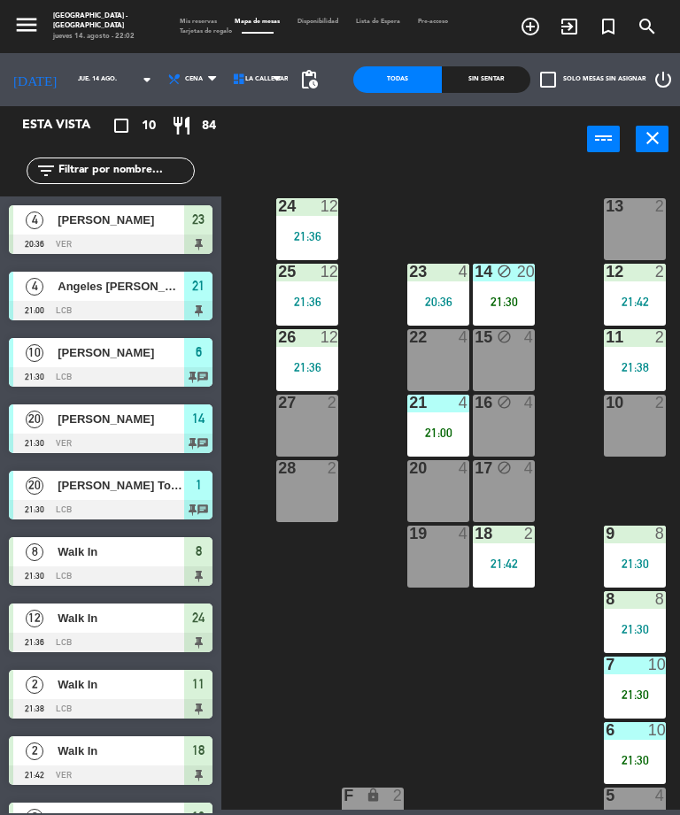
scroll to position [0, 0]
